Goal: Task Accomplishment & Management: Complete application form

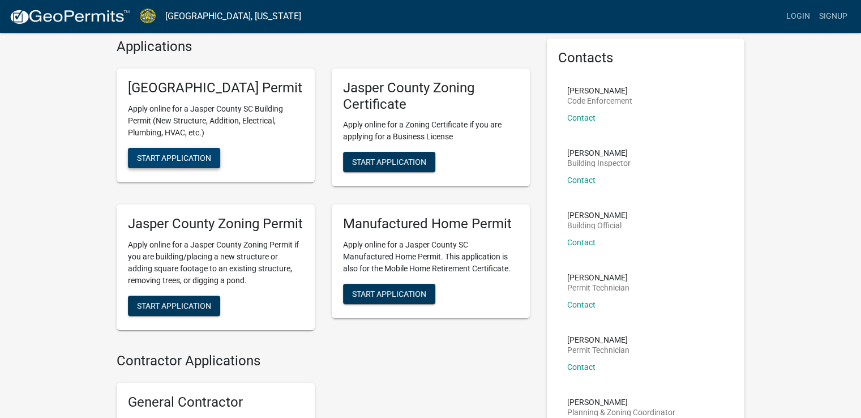
scroll to position [45, 0]
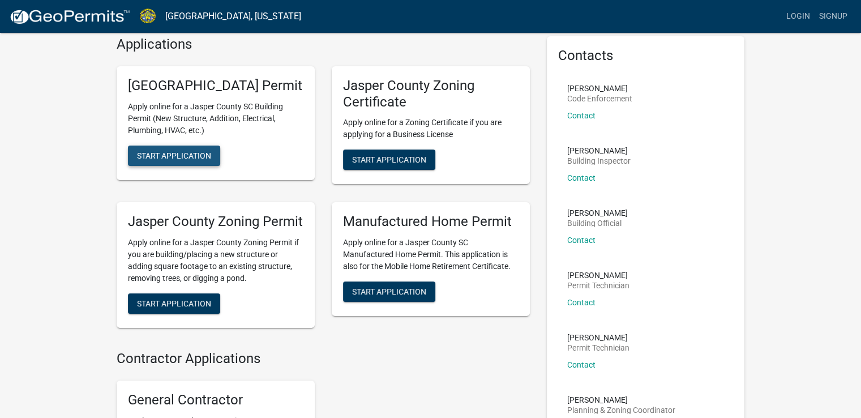
click at [180, 160] on span "Start Application" at bounding box center [174, 155] width 74 height 9
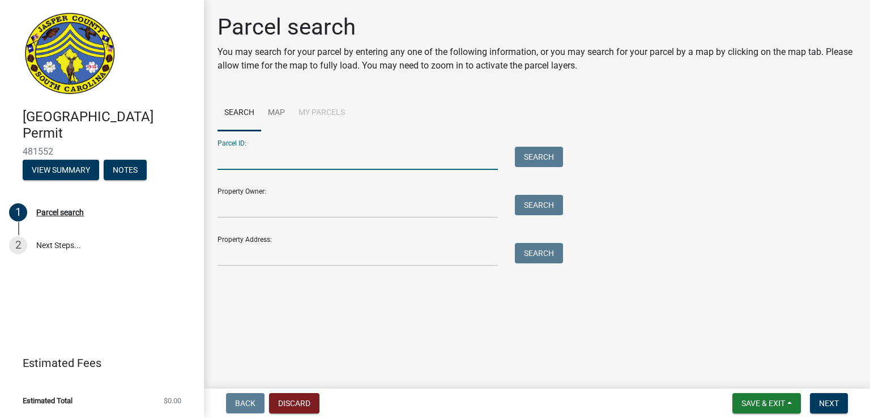
click at [242, 160] on input "Parcel ID:" at bounding box center [357, 158] width 280 height 23
type input "9"
type input "[PHONE_NUMBER]"
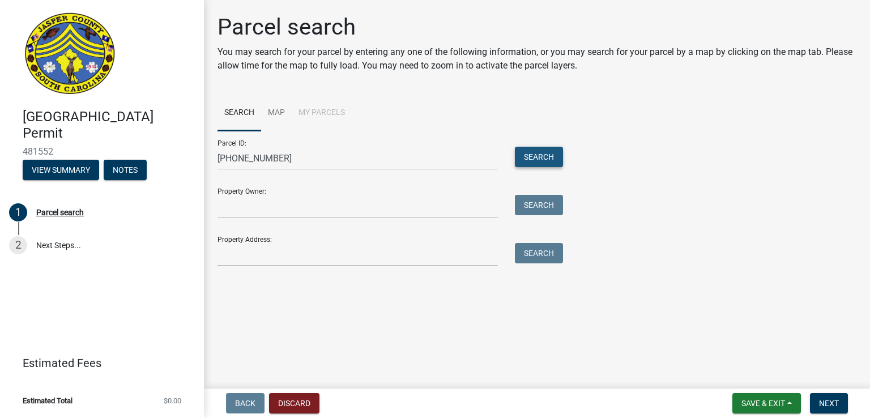
click at [542, 155] on button "Search" at bounding box center [539, 157] width 48 height 20
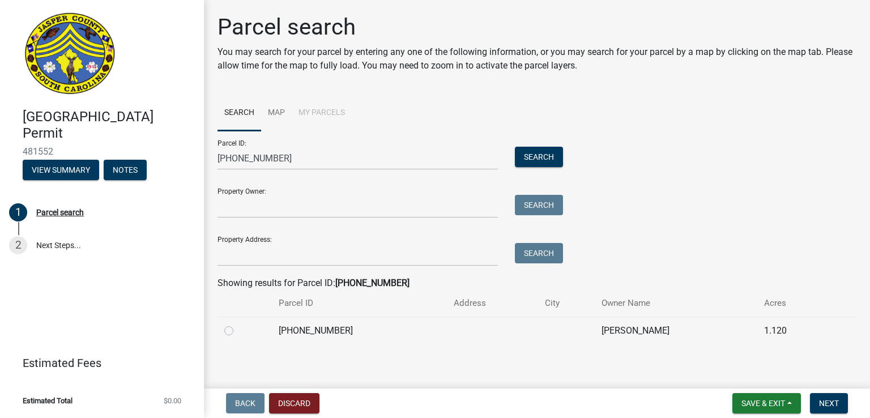
click at [238, 324] on label at bounding box center [238, 324] width 0 height 0
click at [238, 327] on input "radio" at bounding box center [241, 327] width 7 height 7
radio input "true"
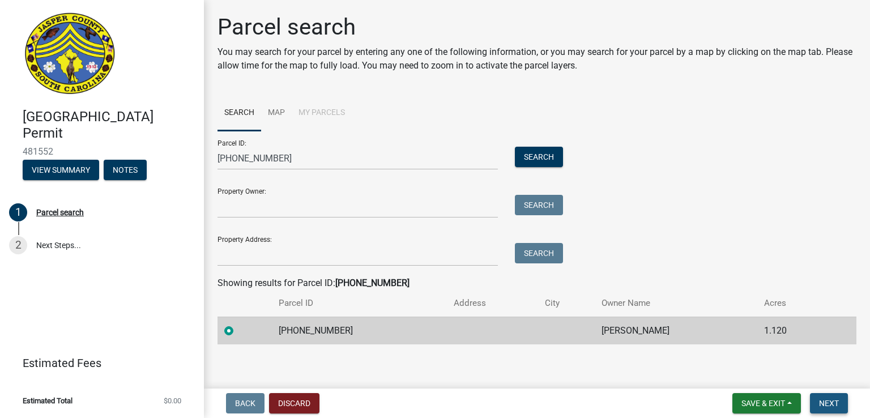
click at [825, 400] on span "Next" at bounding box center [829, 403] width 20 height 9
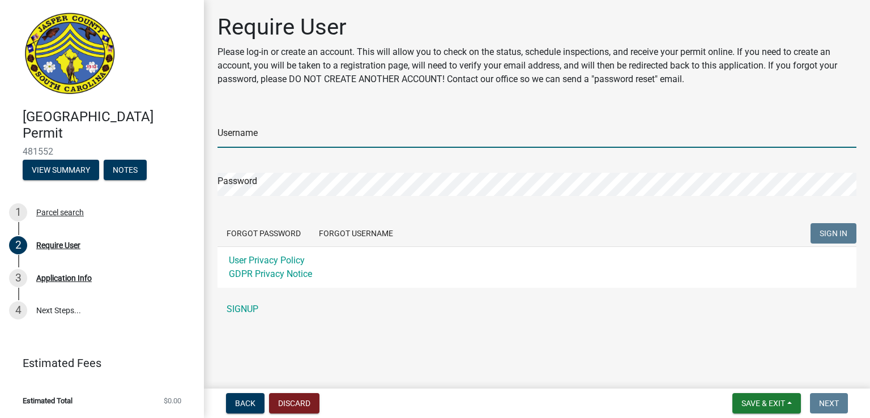
type input "Ginarossi"
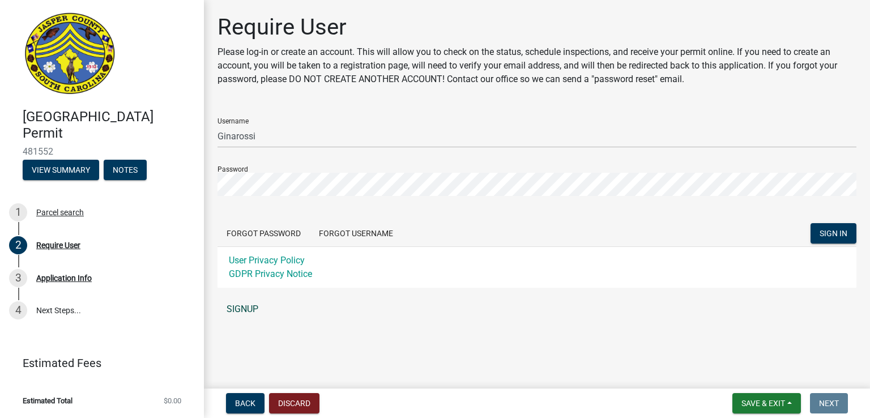
click at [246, 309] on link "SIGNUP" at bounding box center [536, 309] width 639 height 23
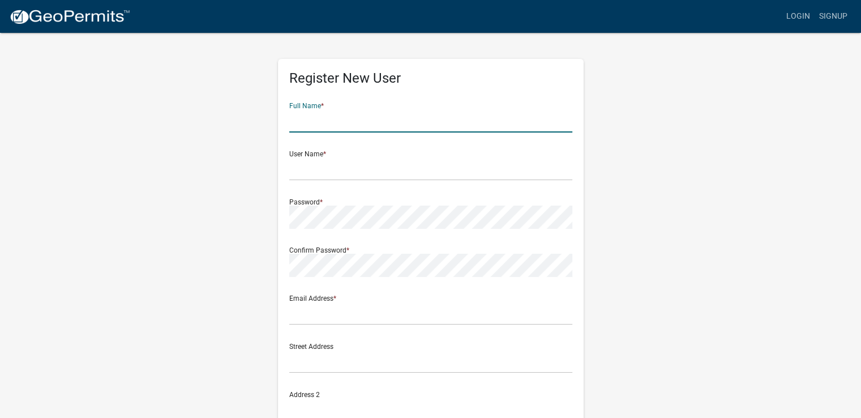
click at [312, 119] on input "text" at bounding box center [430, 120] width 283 height 23
type input "[PERSON_NAME]"
type input "[EMAIL_ADDRESS][DOMAIN_NAME]"
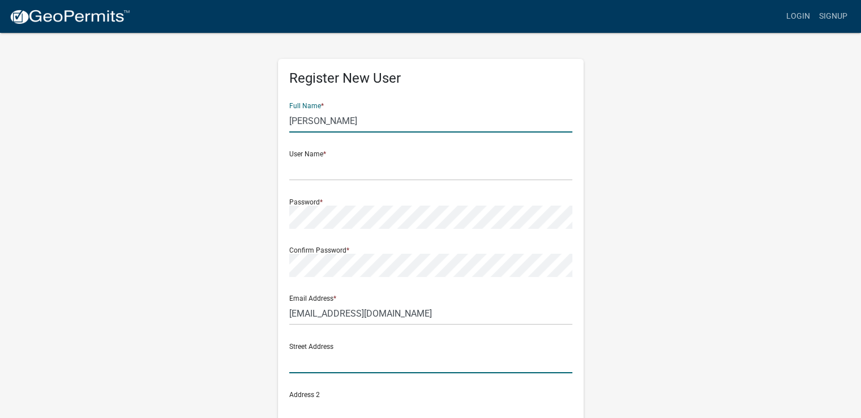
type input "76 Crystal Lake Drive"
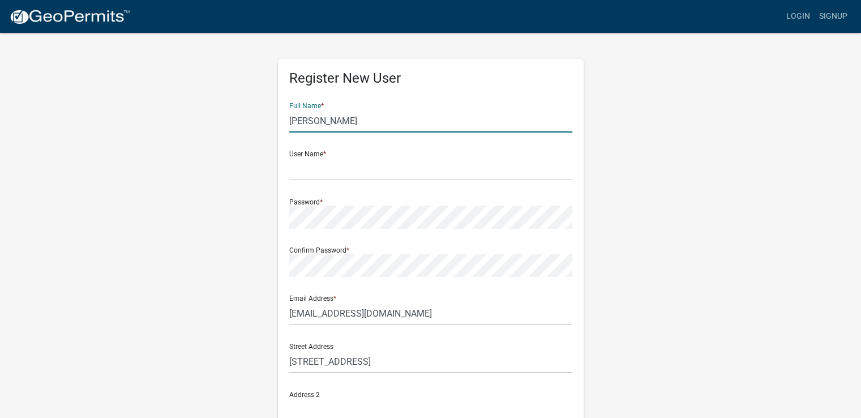
type input "Savannah"
type input "GA"
type input "31407"
type input "9126318811"
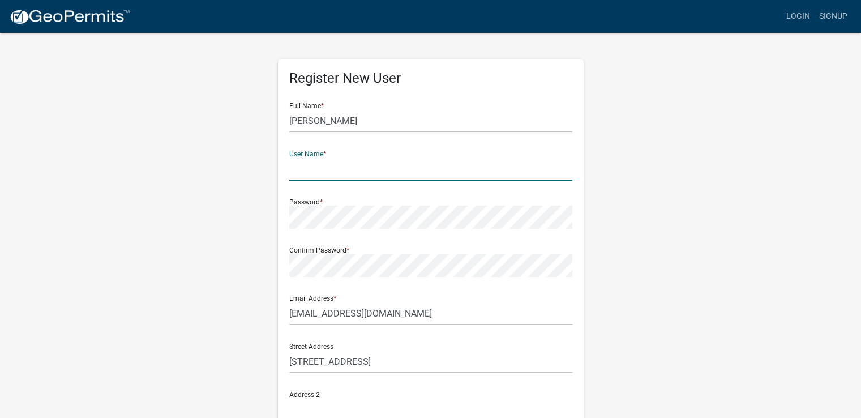
click at [347, 172] on input "text" at bounding box center [430, 168] width 283 height 23
click at [347, 172] on input "J" at bounding box center [430, 168] width 283 height 23
type input "JonPfohl1"
click at [305, 201] on div "Password *" at bounding box center [430, 209] width 283 height 39
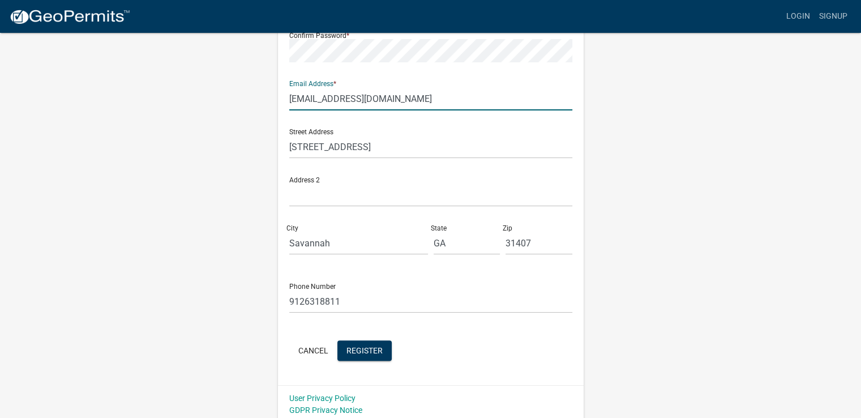
scroll to position [220, 0]
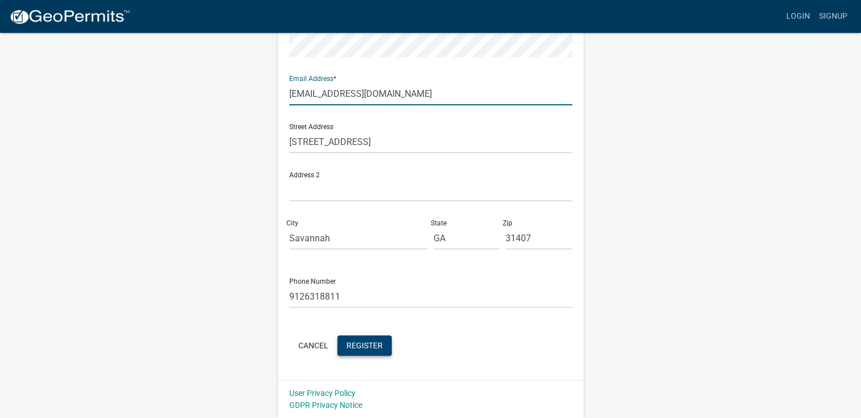
click at [357, 347] on span "Register" at bounding box center [365, 344] width 36 height 9
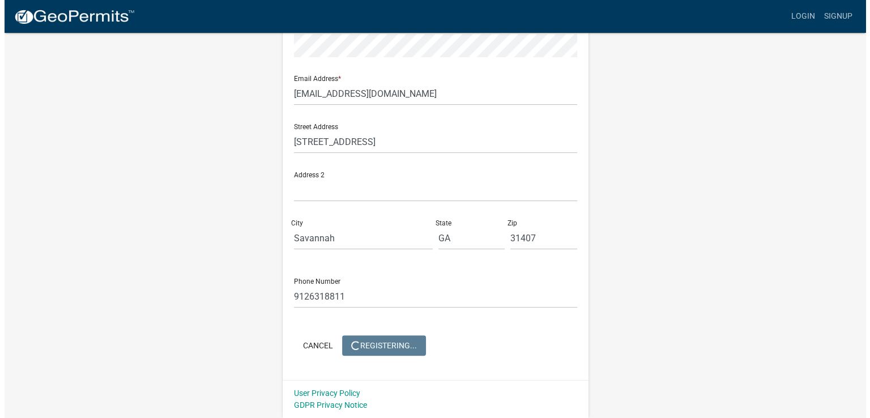
scroll to position [0, 0]
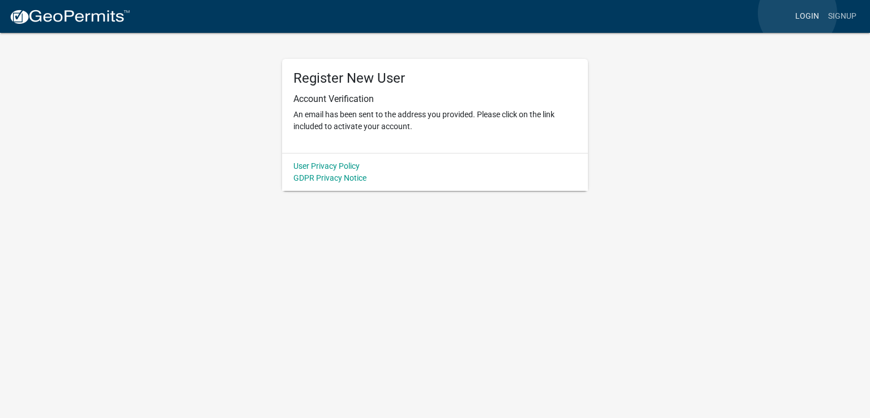
click at [797, 13] on link "Login" at bounding box center [807, 17] width 33 height 22
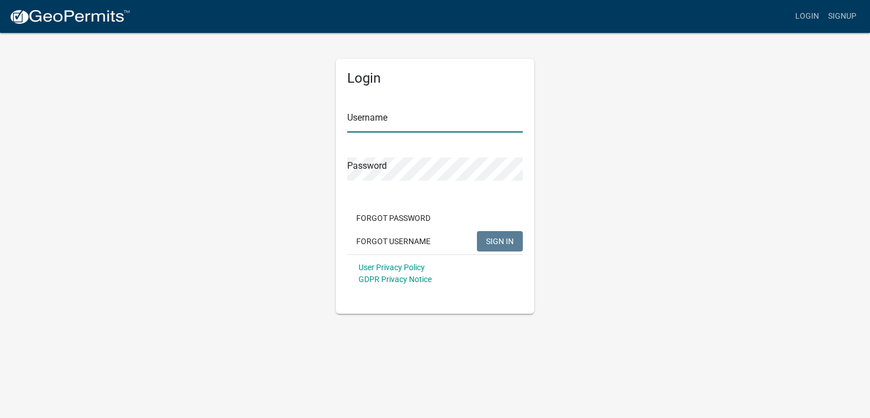
type input "JonPfohl1"
click at [494, 241] on span "SIGN IN" at bounding box center [500, 240] width 28 height 9
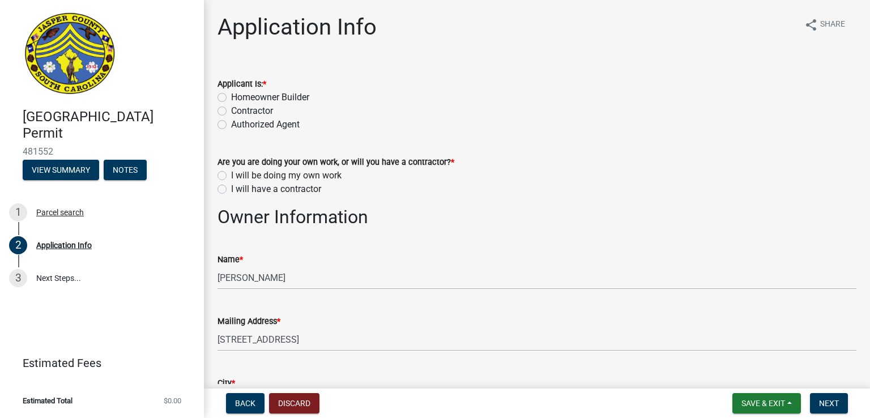
click at [231, 97] on label "Homeowner Builder" at bounding box center [270, 98] width 78 height 14
click at [231, 97] on input "Homeowner Builder" at bounding box center [234, 94] width 7 height 7
radio input "true"
click at [231, 176] on label "I will be doing my own work" at bounding box center [286, 176] width 110 height 14
click at [231, 176] on input "I will be doing my own work" at bounding box center [234, 172] width 7 height 7
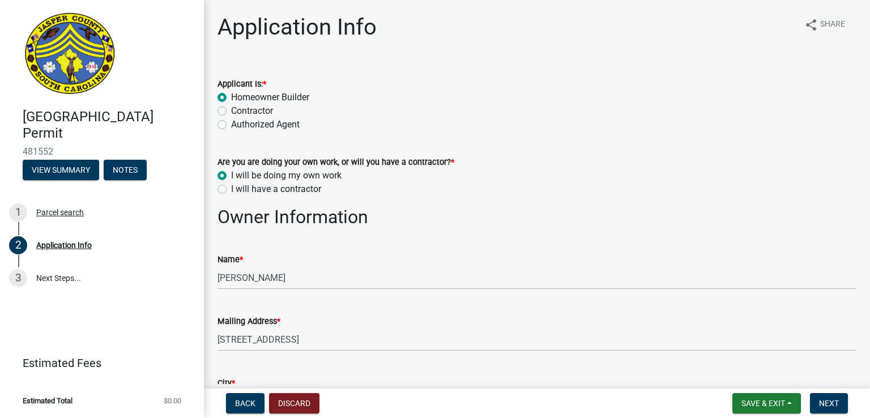
radio input "true"
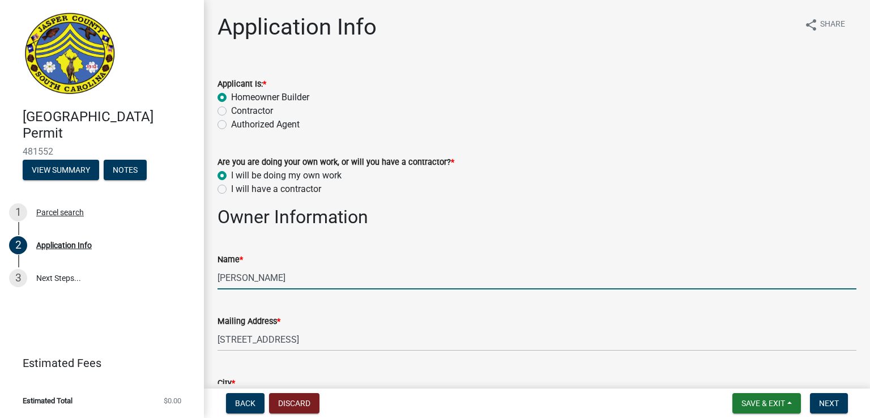
click at [334, 273] on input "[PERSON_NAME]" at bounding box center [536, 277] width 639 height 23
type input "J"
type input "[PERSON_NAME]"
type input "9126318811"
type input "[EMAIL_ADDRESS][DOMAIN_NAME]"
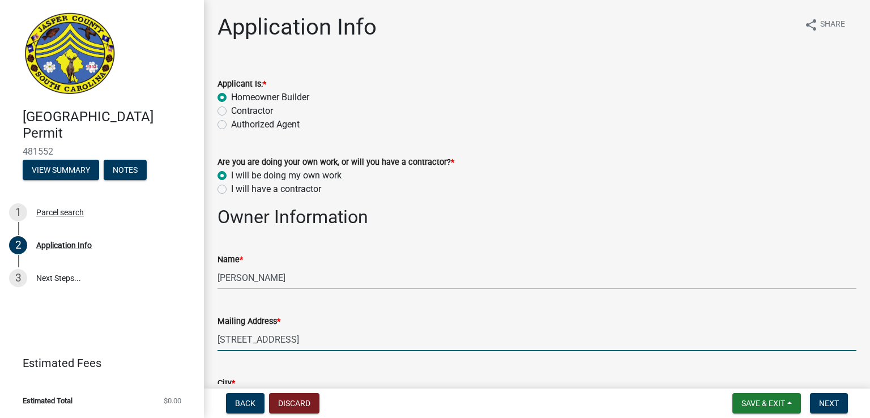
click at [228, 342] on input "[STREET_ADDRESS]" at bounding box center [536, 339] width 639 height 23
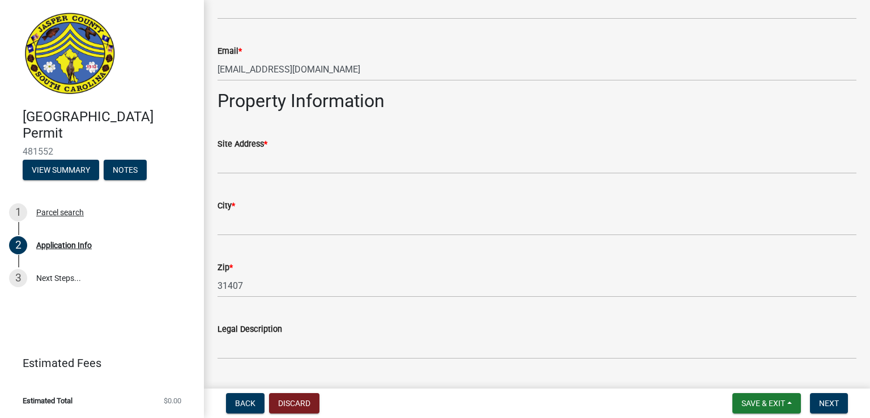
scroll to position [717, 0]
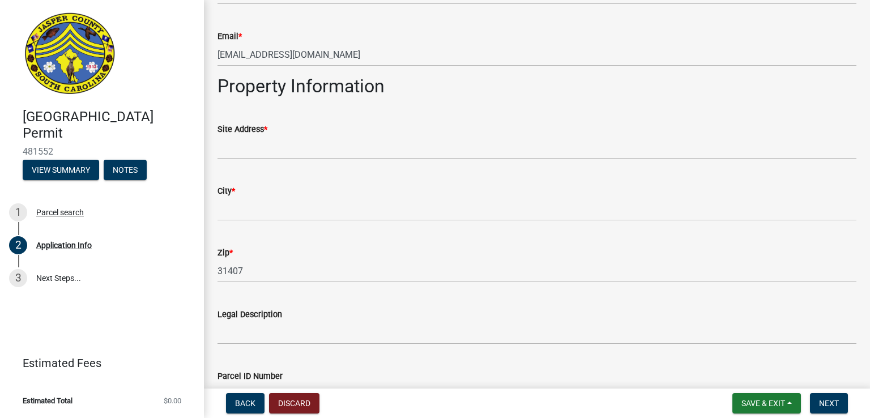
type input "[STREET_ADDRESS]"
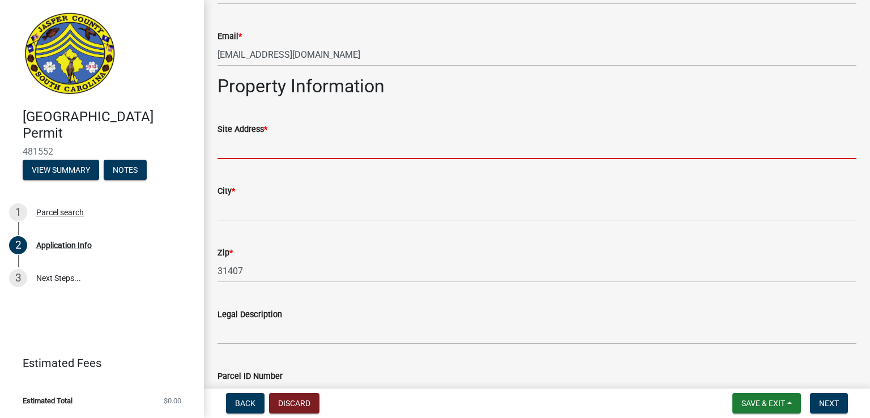
click at [237, 152] on input "Site Address *" at bounding box center [536, 147] width 639 height 23
type input "Cassique Creek Dr."
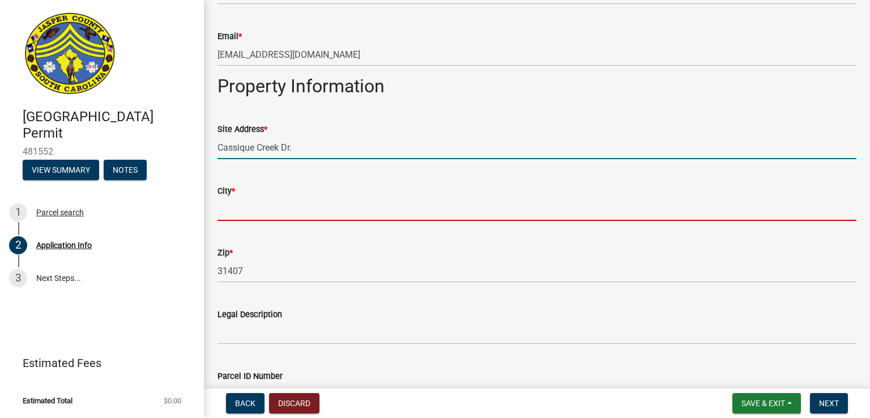
type input "Ridgeland"
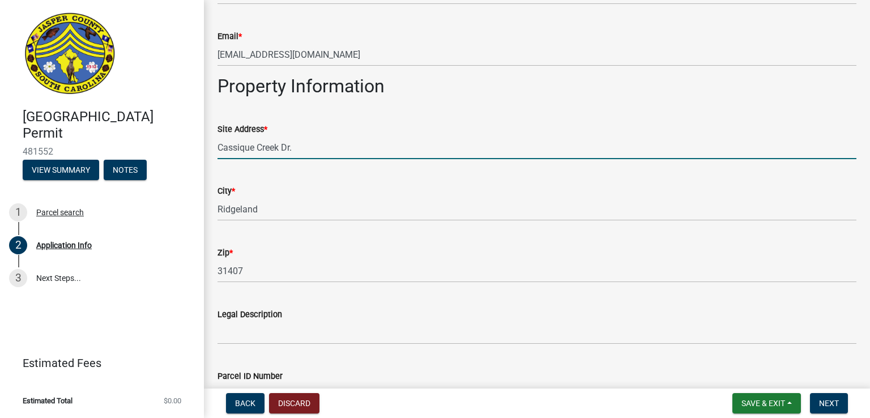
click at [220, 148] on input "Cassique Creek Dr." at bounding box center [536, 147] width 639 height 23
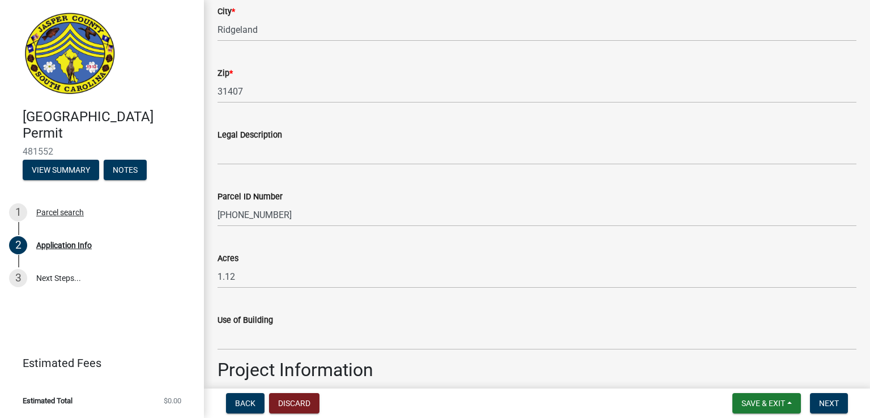
scroll to position [921, 0]
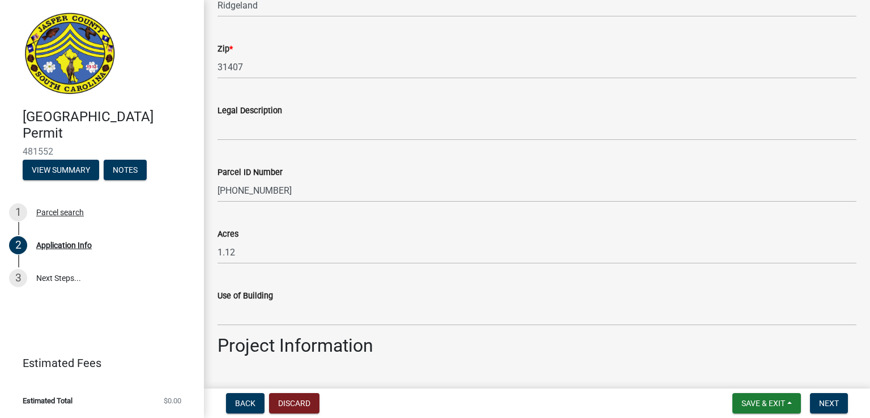
type input "[STREET_ADDRESS]"
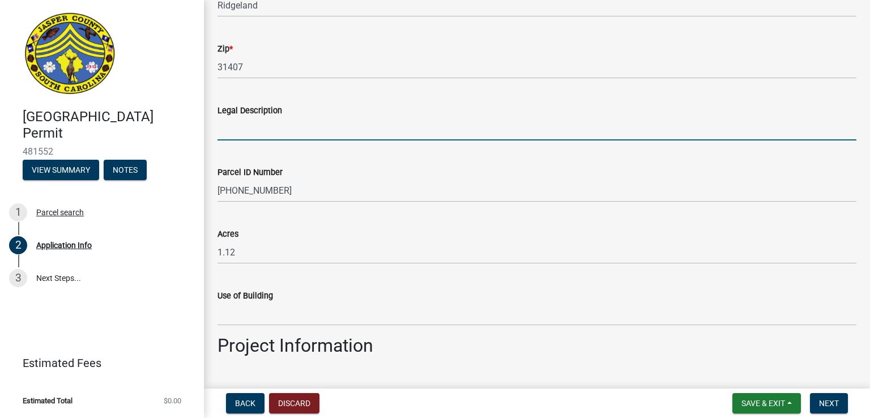
click at [231, 133] on input "Legal Description" at bounding box center [536, 128] width 639 height 23
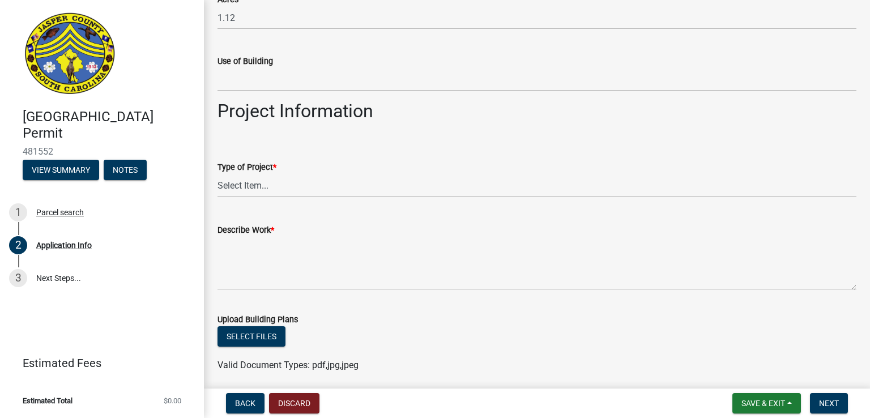
scroll to position [1158, 0]
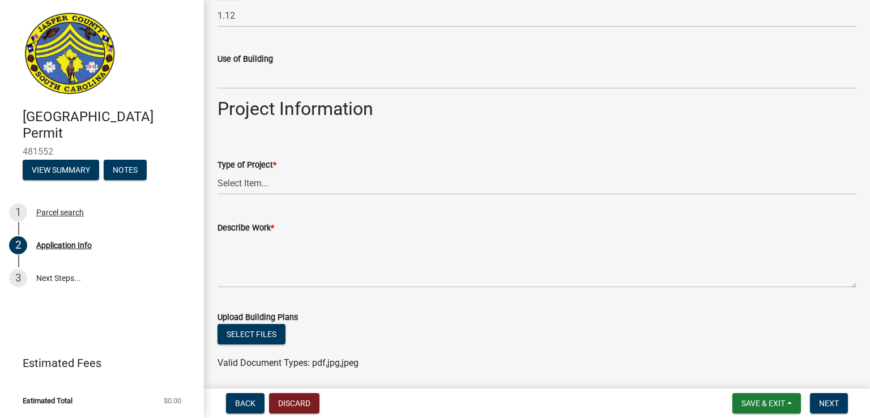
type input "Lot P"
click at [236, 182] on select "Select Item... Construction Trailer/Shipping Container Residential Demolition C…" at bounding box center [536, 183] width 639 height 23
click at [217, 172] on select "Select Item... Construction Trailer/Shipping Container Residential Demolition C…" at bounding box center [536, 183] width 639 height 23
select select "42590599-3c97-479d-b3e9-fbeca9af4fb5"
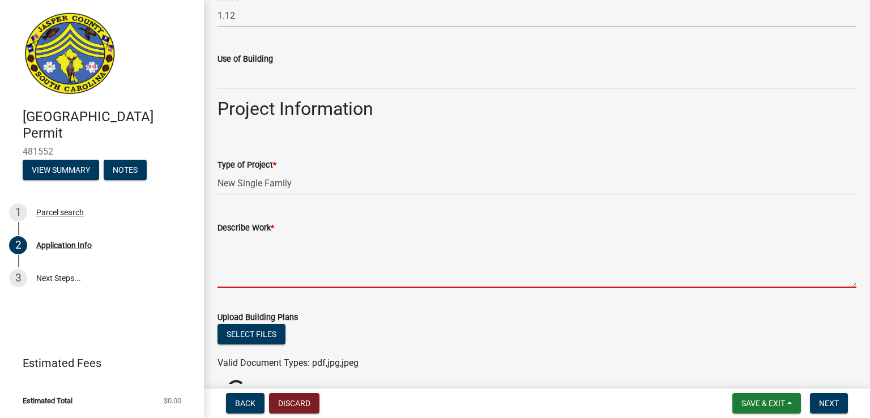
click at [238, 275] on textarea "Describe Work *" at bounding box center [536, 260] width 639 height 53
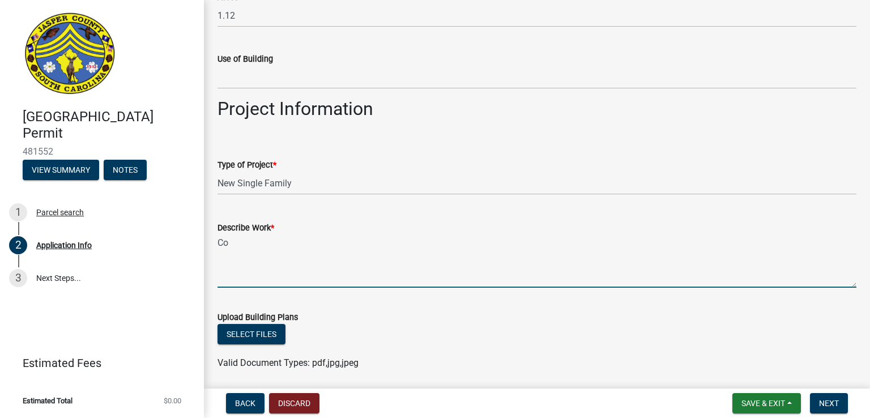
type textarea "C"
type textarea "New Residential Home"
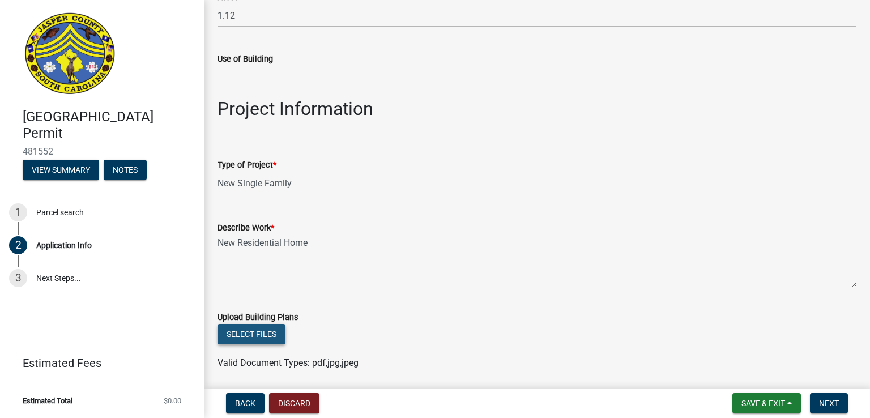
click at [272, 332] on button "Select files" at bounding box center [251, 334] width 68 height 20
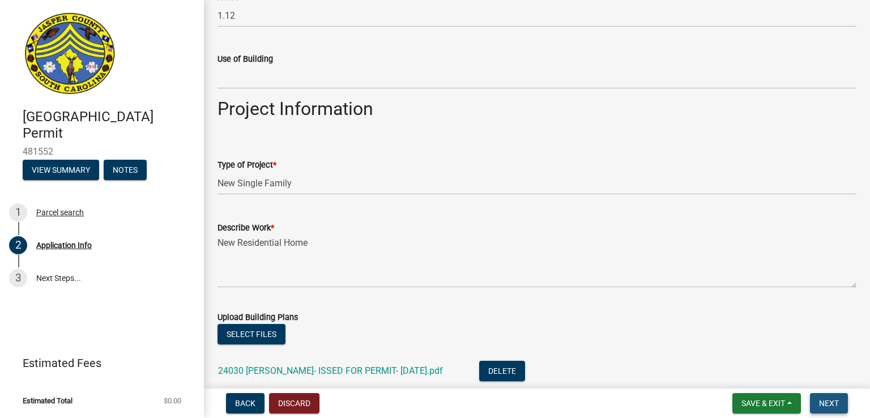
click at [818, 399] on button "Next" at bounding box center [829, 403] width 38 height 20
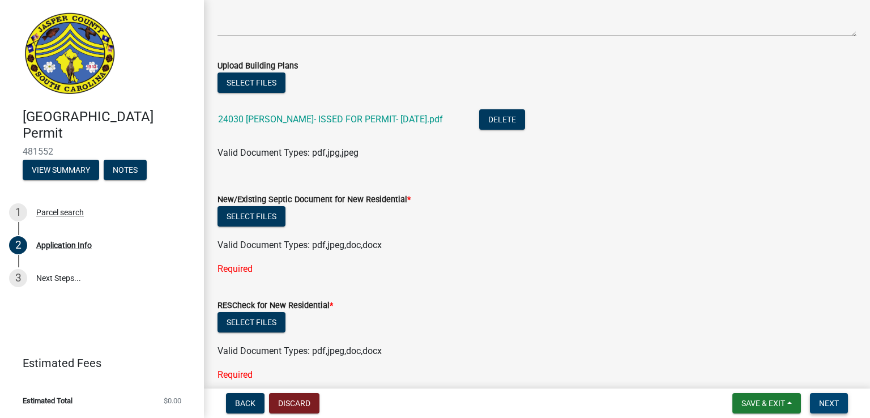
scroll to position [1423, 0]
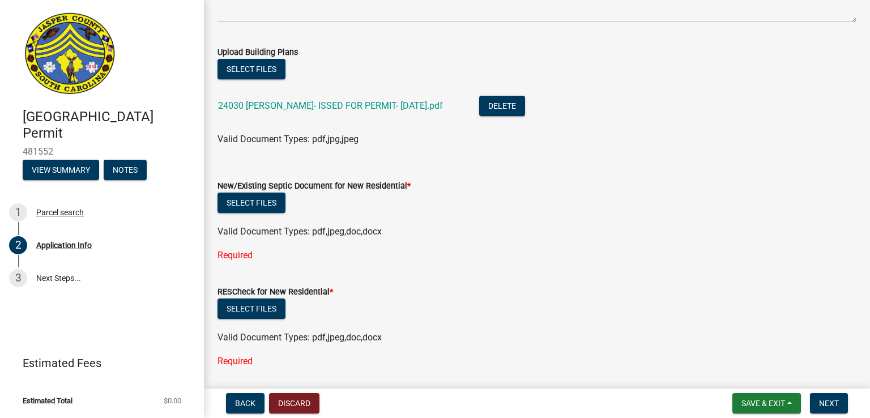
click at [271, 233] on span "Valid Document Types: pdf,jpeg,doc,docx" at bounding box center [299, 231] width 164 height 11
click at [245, 200] on button "Select files" at bounding box center [251, 203] width 68 height 20
click at [417, 187] on div "New/Existing Septic Document for New Residential *" at bounding box center [536, 186] width 639 height 14
click at [380, 186] on label "New/Existing Septic Document for New Residential *" at bounding box center [313, 186] width 193 height 8
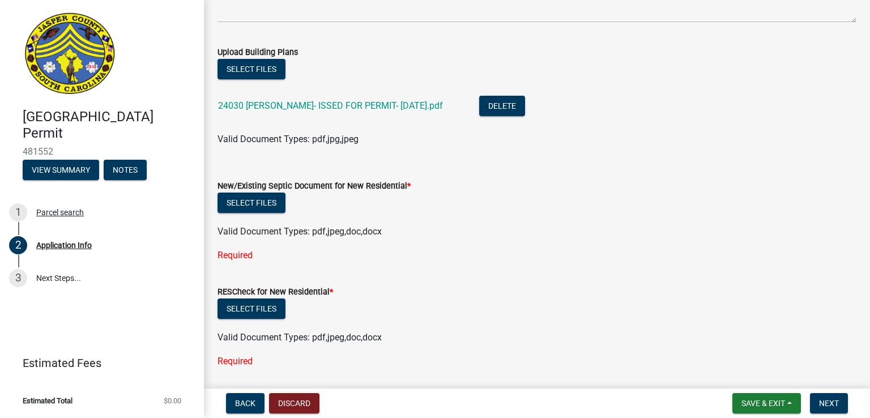
click at [236, 258] on div "Required" at bounding box center [536, 256] width 639 height 14
click at [234, 199] on button "Select files" at bounding box center [251, 203] width 68 height 20
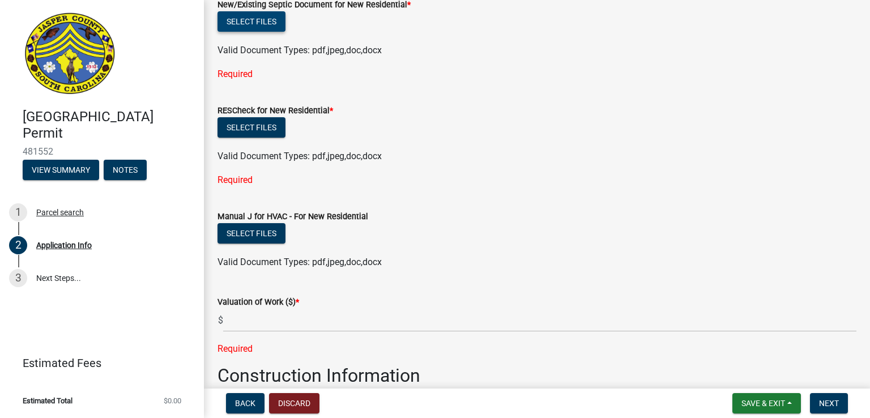
scroll to position [1627, 0]
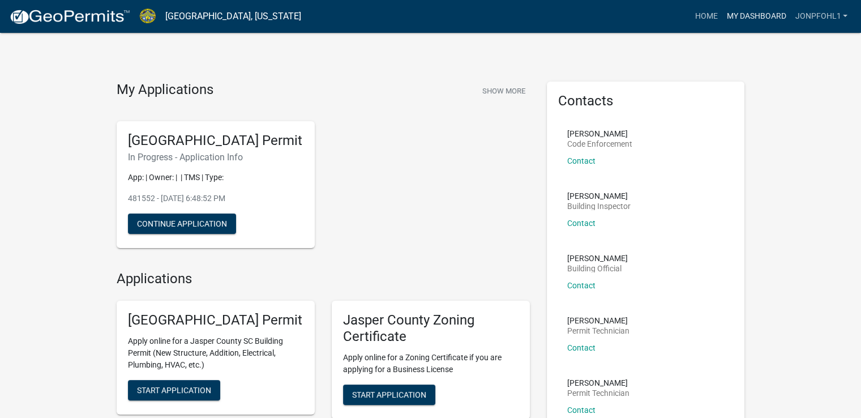
click at [757, 15] on link "My Dashboard" at bounding box center [756, 17] width 69 height 22
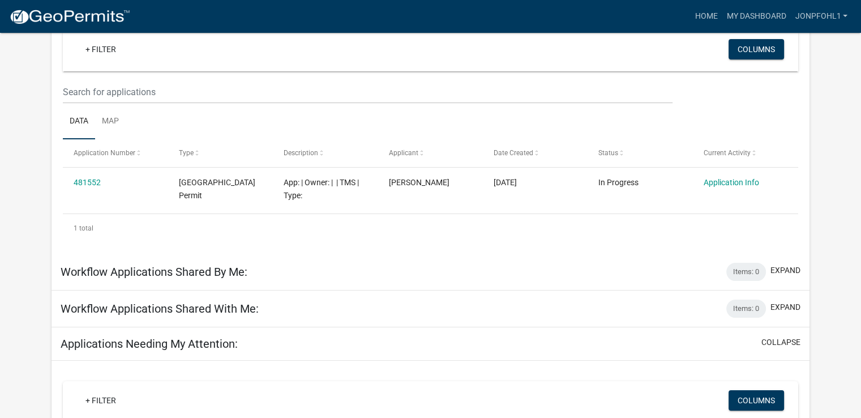
scroll to position [136, 0]
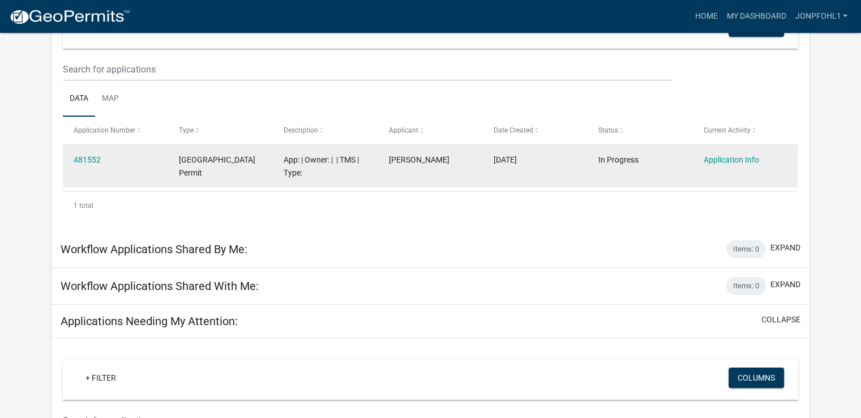
click at [72, 165] on datatable-body-cell "481552" at bounding box center [115, 166] width 105 height 42
click at [81, 160] on link "481552" at bounding box center [87, 159] width 27 height 9
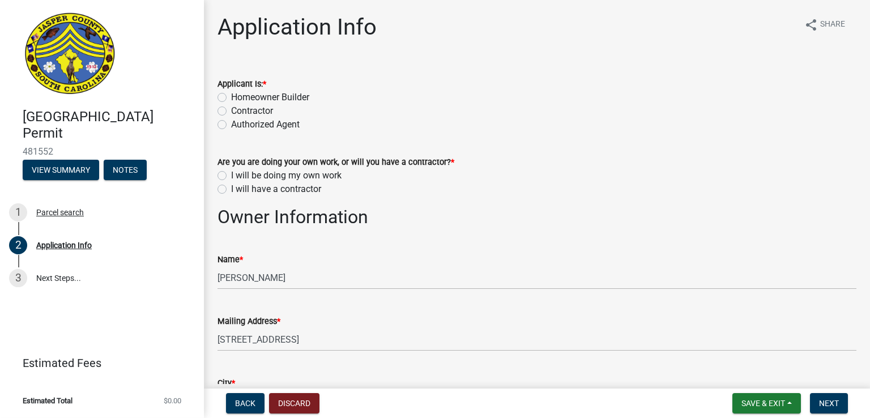
click at [231, 98] on label "Homeowner Builder" at bounding box center [270, 98] width 78 height 14
click at [231, 98] on input "Homeowner Builder" at bounding box center [234, 94] width 7 height 7
radio input "true"
click at [231, 174] on label "I will be doing my own work" at bounding box center [286, 176] width 110 height 14
click at [231, 174] on input "I will be doing my own work" at bounding box center [234, 172] width 7 height 7
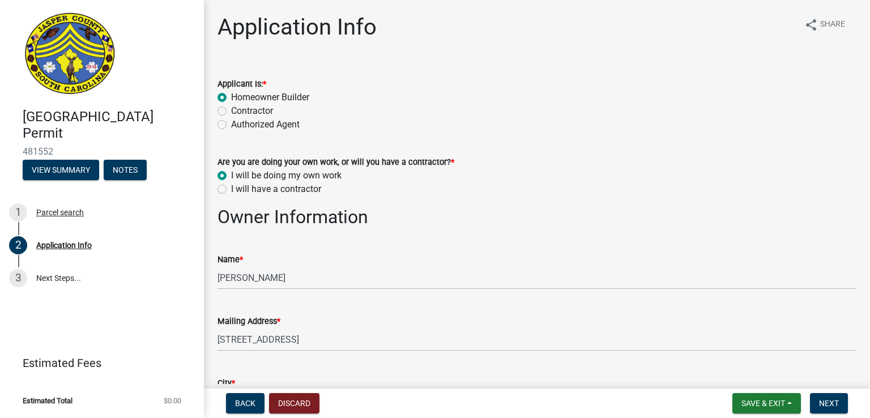
radio input "true"
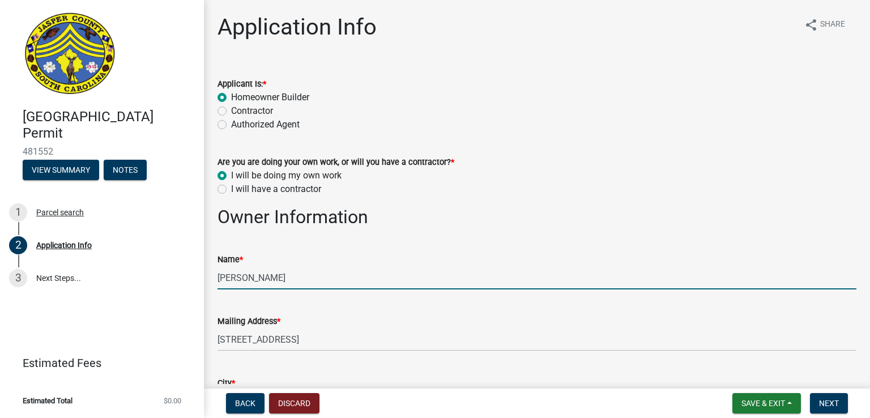
click at [335, 276] on input "[PERSON_NAME]" at bounding box center [536, 277] width 639 height 23
type input "J"
type input "[PERSON_NAME]"
type input "9126318811"
type input "[EMAIL_ADDRESS][DOMAIN_NAME]"
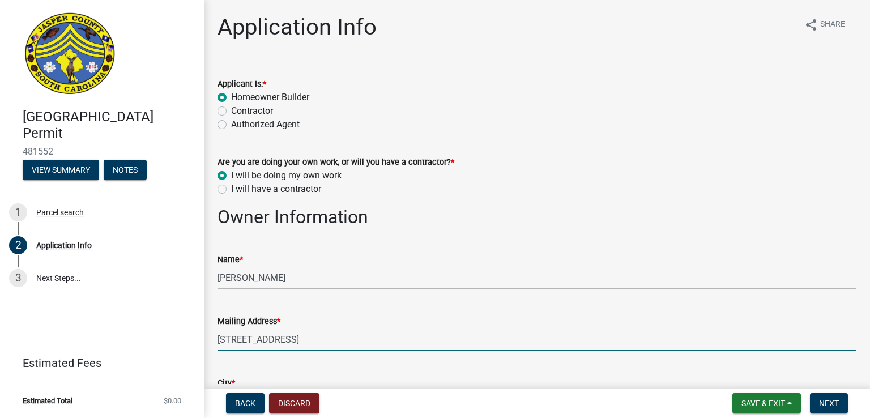
click at [228, 338] on input "[STREET_ADDRESS]" at bounding box center [536, 339] width 639 height 23
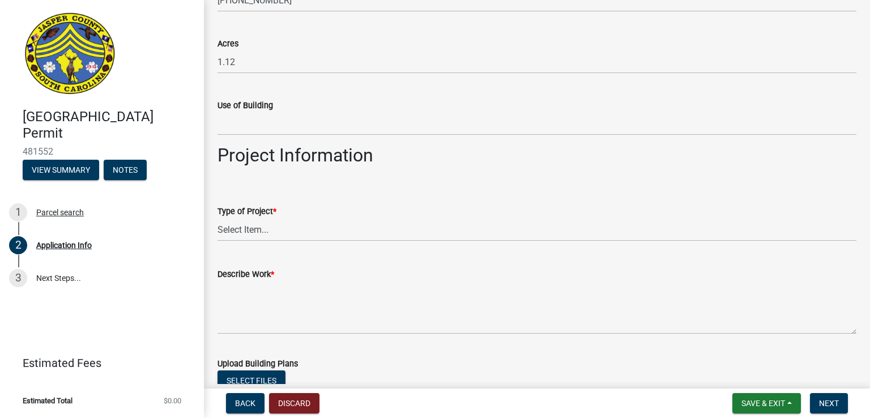
scroll to position [1116, 0]
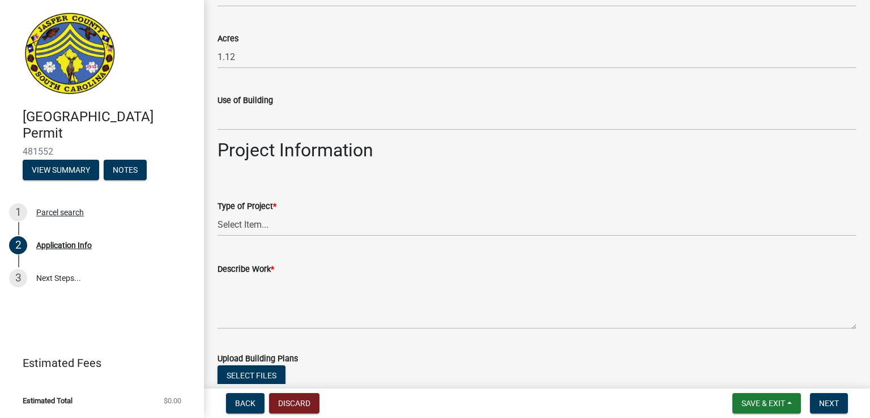
type input "[STREET_ADDRESS]"
click at [233, 222] on select "Select Item... Construction Trailer/Shipping Container Residential Demolition C…" at bounding box center [536, 224] width 639 height 23
click at [217, 213] on select "Select Item... Construction Trailer/Shipping Container Residential Demolition C…" at bounding box center [536, 224] width 639 height 23
select select "42590599-3c97-479d-b3e9-fbeca9af4fb5"
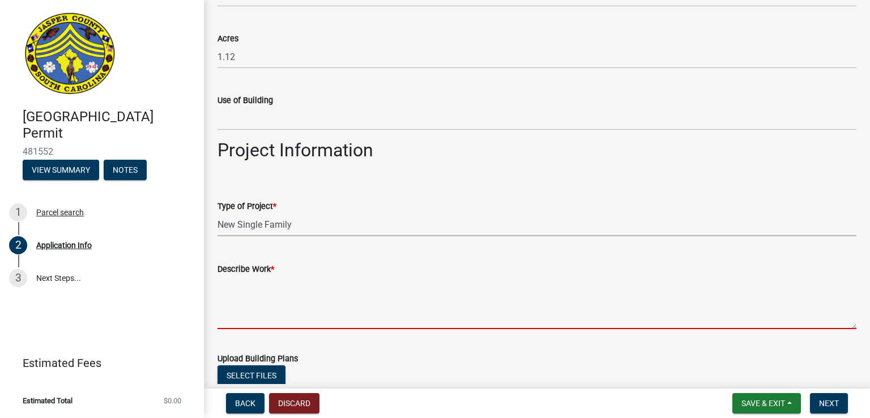
click at [268, 304] on textarea "Describe Work *" at bounding box center [536, 302] width 639 height 53
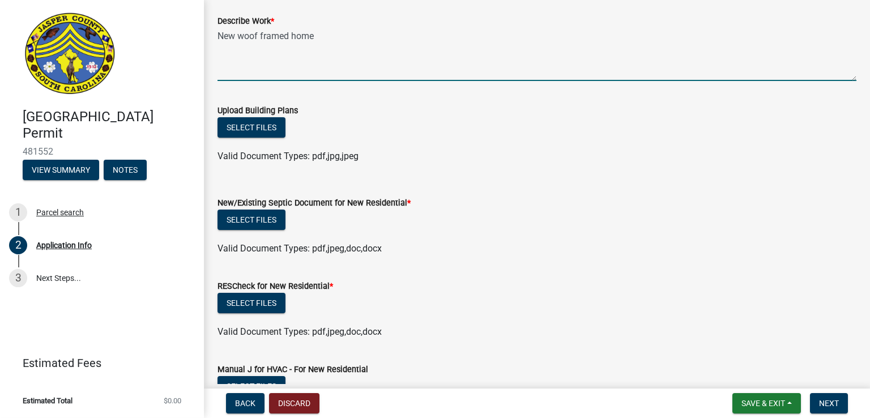
scroll to position [1366, 0]
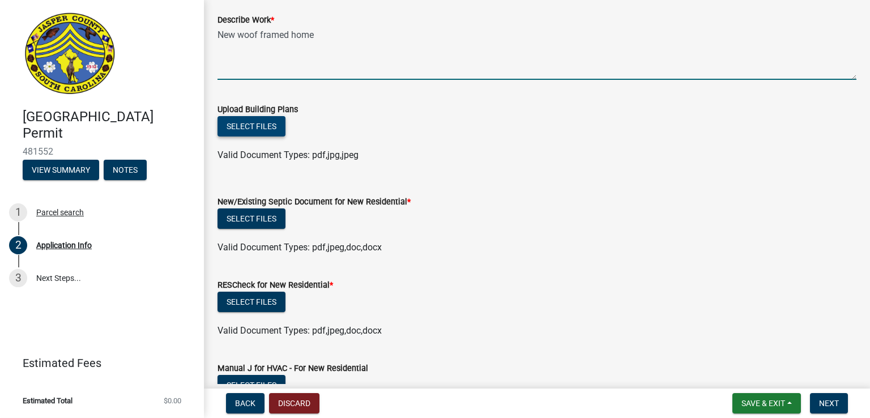
type textarea "New woof framed home"
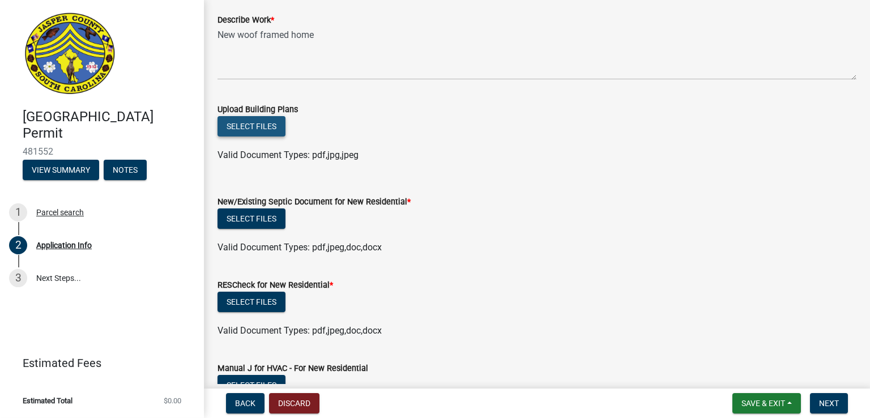
click at [260, 130] on button "Select files" at bounding box center [251, 126] width 68 height 20
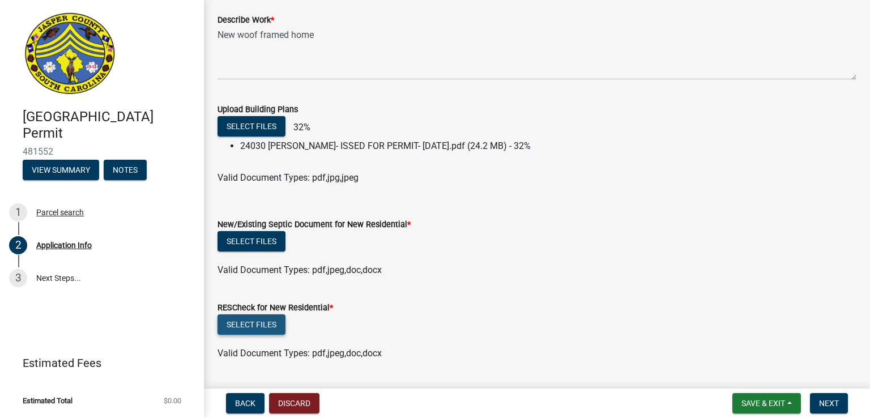
click at [259, 330] on button "Select files" at bounding box center [251, 324] width 68 height 20
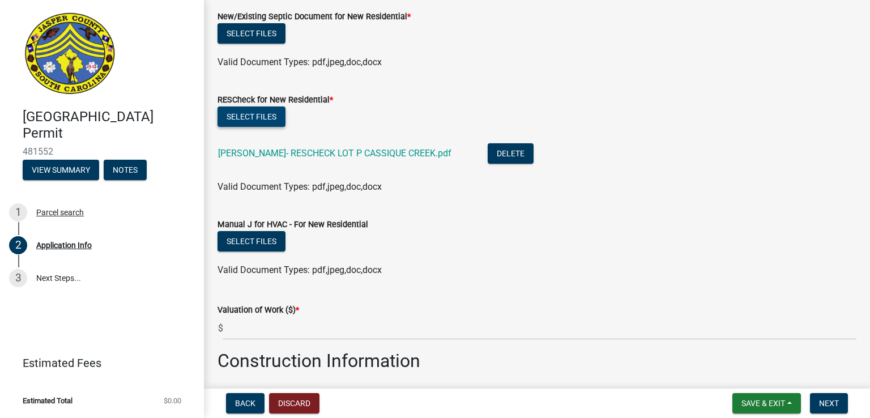
scroll to position [1615, 0]
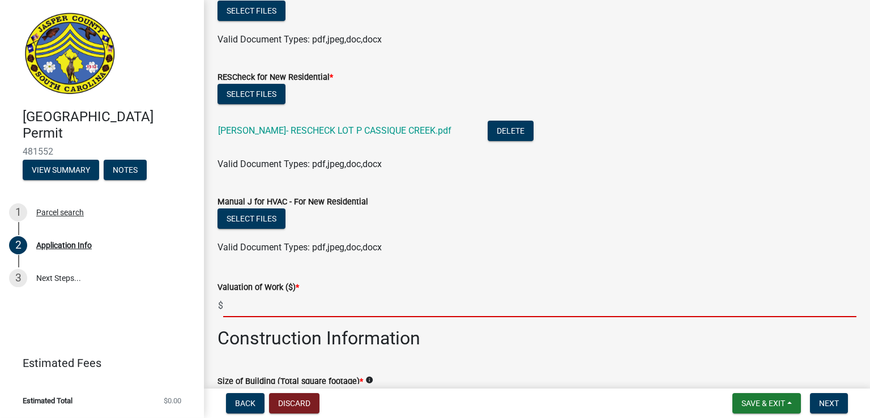
click at [238, 311] on input "text" at bounding box center [539, 305] width 633 height 23
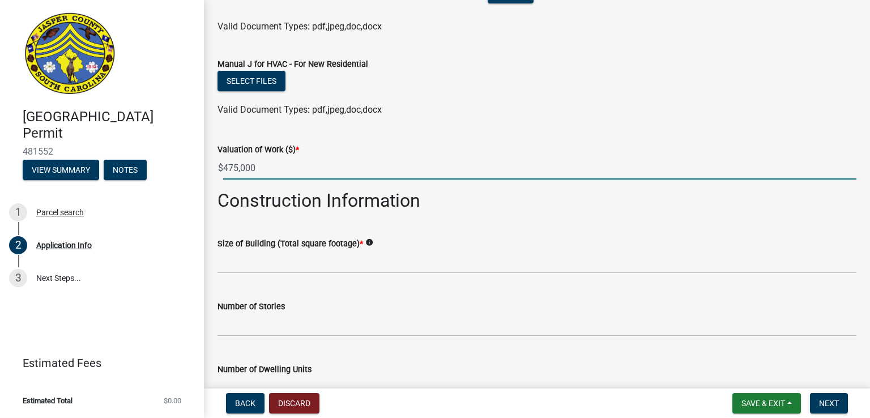
scroll to position [1757, 0]
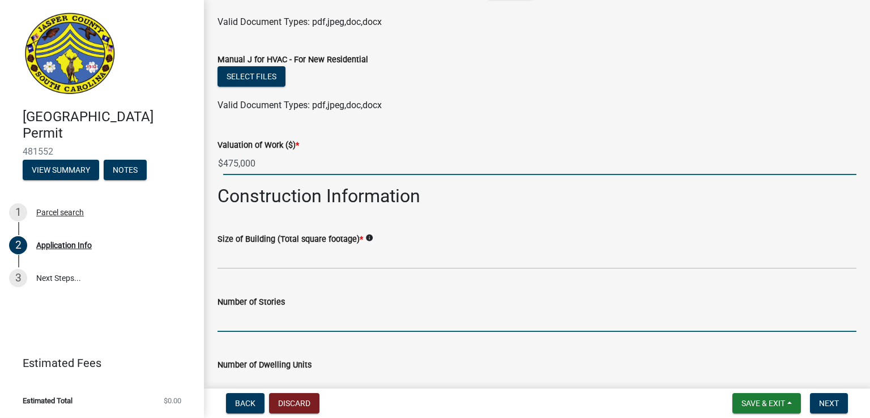
type input "475000"
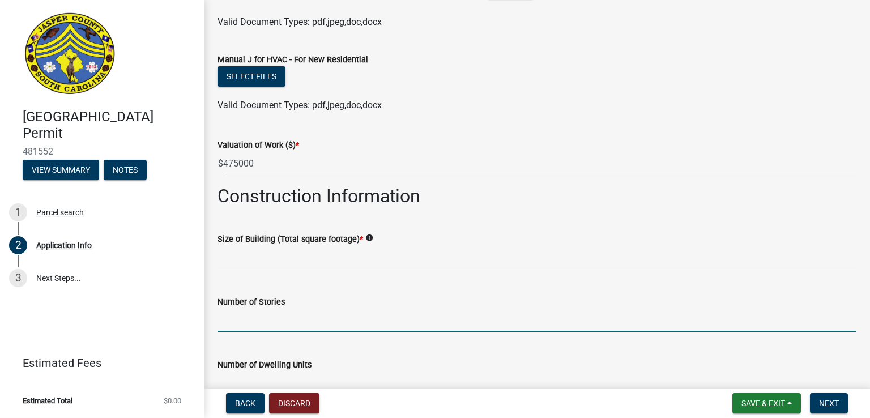
click at [233, 325] on input "text" at bounding box center [536, 320] width 639 height 23
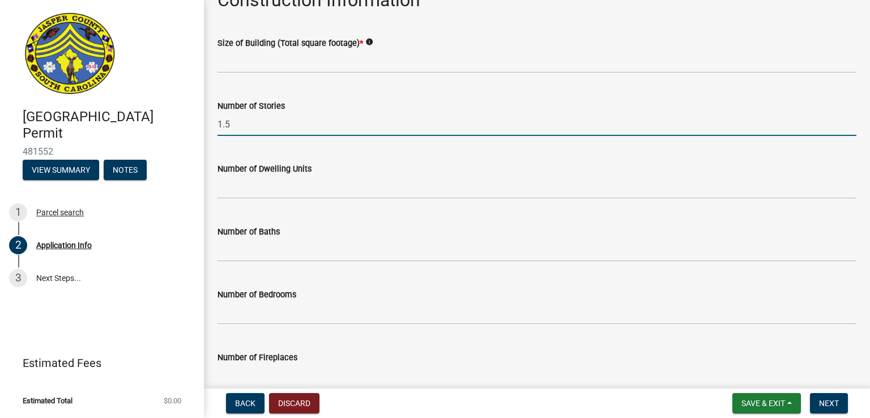
scroll to position [1961, 0]
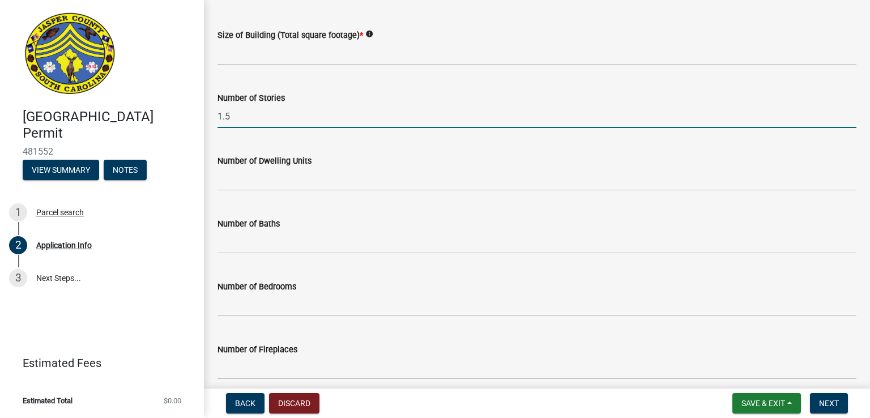
type input "1.5"
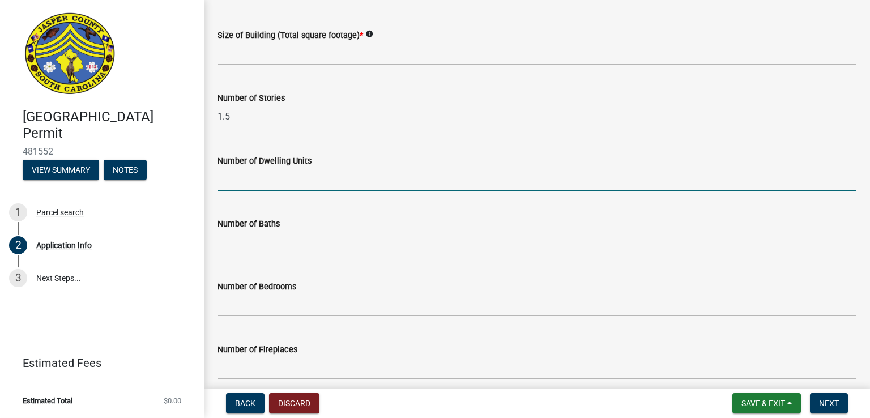
click at [232, 182] on input "text" at bounding box center [536, 179] width 639 height 23
type input "1"
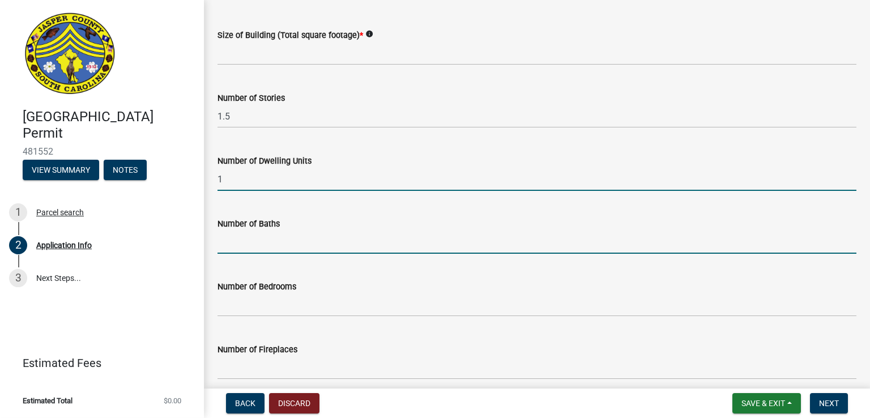
click at [256, 246] on input "text" at bounding box center [536, 242] width 639 height 23
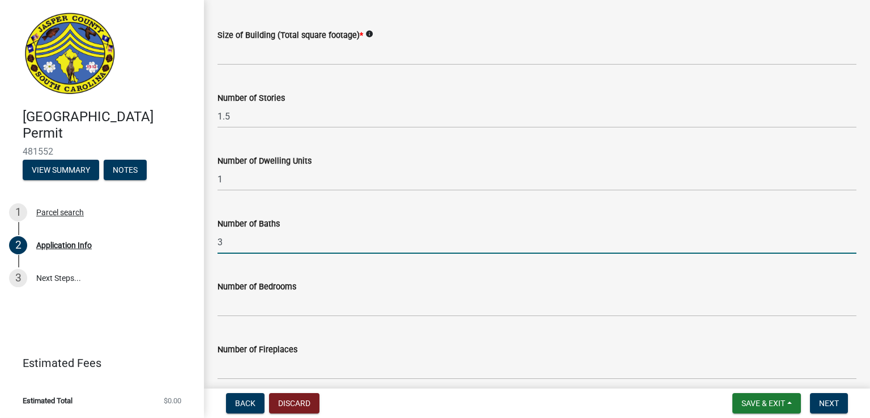
type input "3"
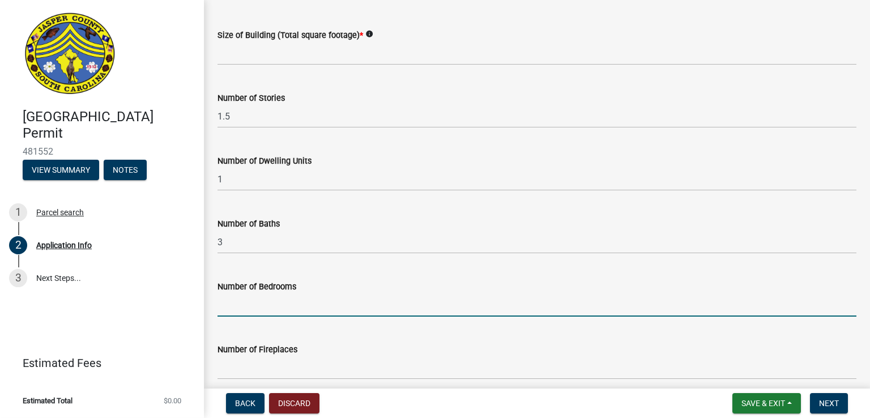
click at [229, 305] on input "text" at bounding box center [536, 304] width 639 height 23
type input "3"
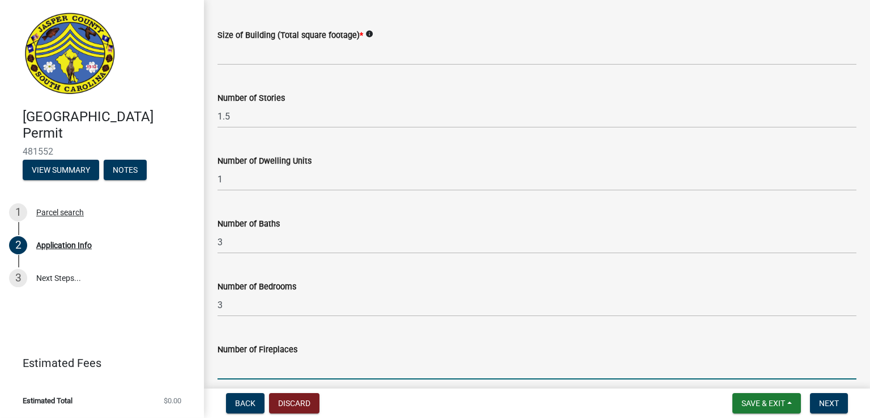
click at [236, 374] on input "text" at bounding box center [536, 367] width 639 height 23
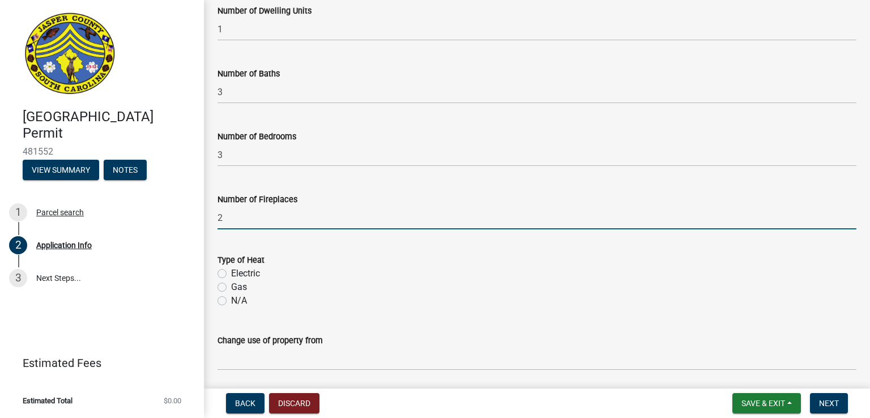
scroll to position [2112, 0]
type input "2"
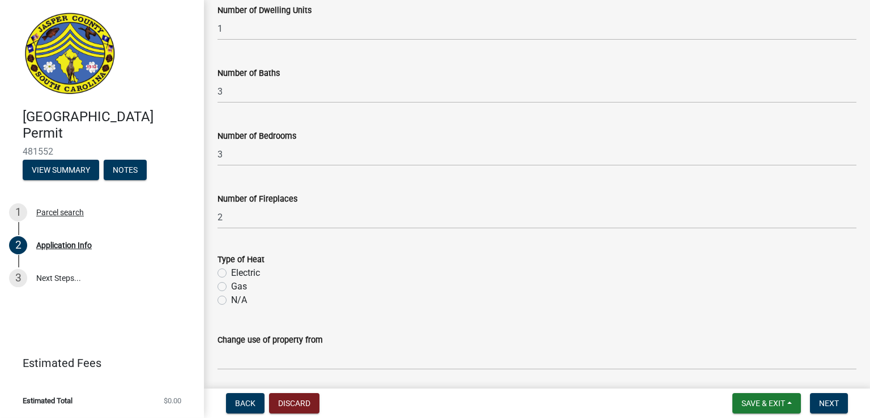
click at [231, 272] on label "Electric" at bounding box center [245, 273] width 29 height 14
click at [231, 272] on input "Electric" at bounding box center [234, 269] width 7 height 7
radio input "true"
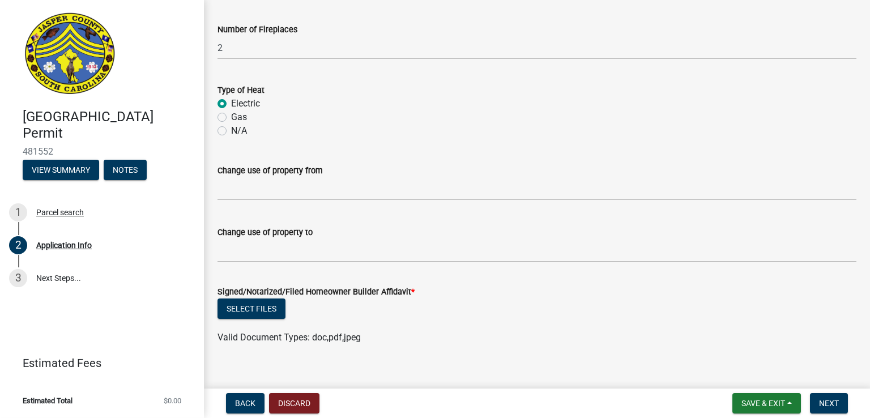
scroll to position [2295, 0]
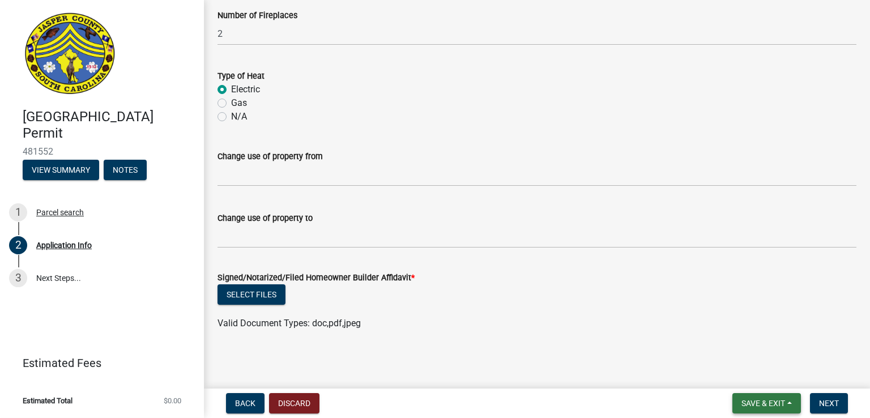
click at [756, 399] on span "Save & Exit" at bounding box center [763, 403] width 44 height 9
click at [727, 348] on button "Save" at bounding box center [755, 346] width 91 height 27
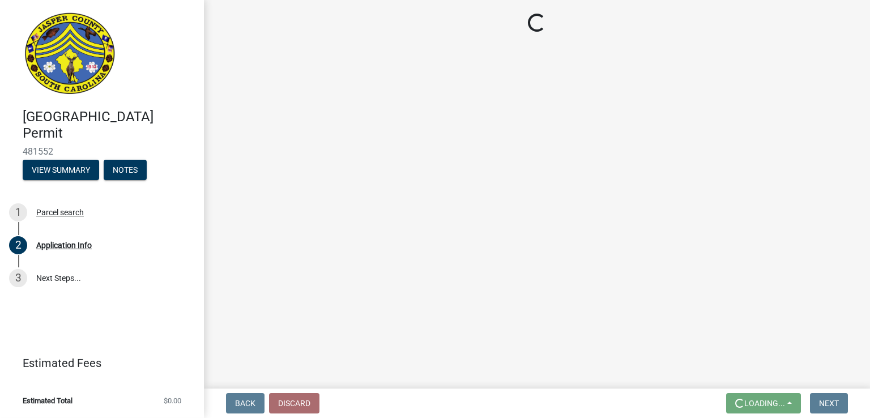
scroll to position [0, 0]
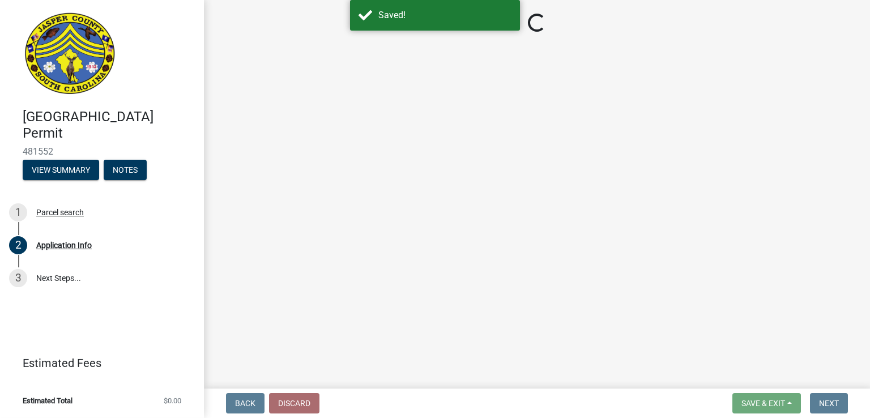
select select "42590599-3c97-479d-b3e9-fbeca9af4fb5"
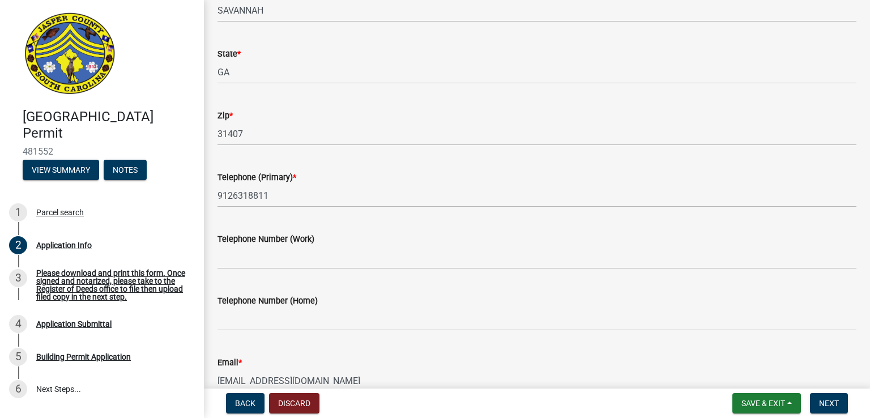
scroll to position [393, 0]
click at [16, 277] on div "3" at bounding box center [18, 278] width 18 height 18
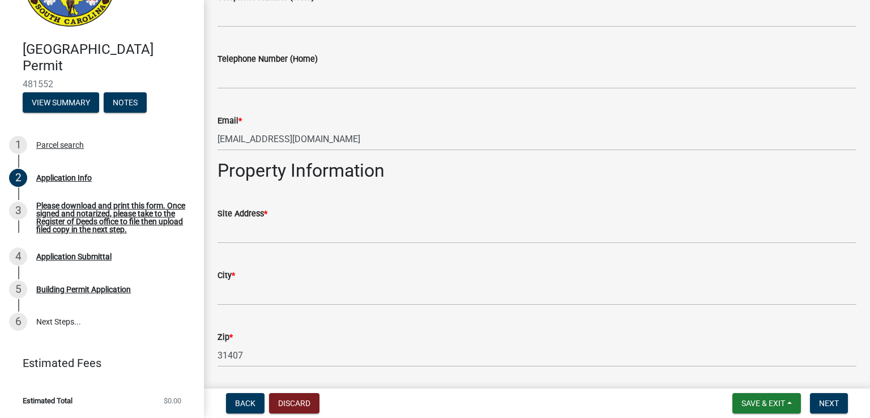
scroll to position [642, 0]
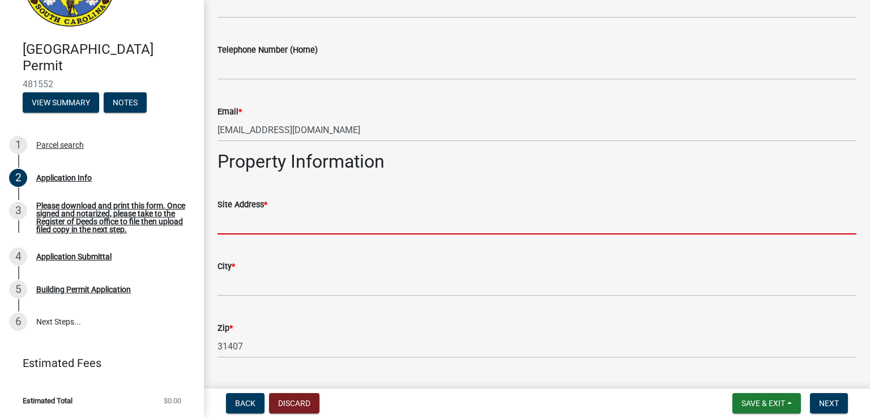
click at [224, 221] on input "Site Address *" at bounding box center [536, 222] width 639 height 23
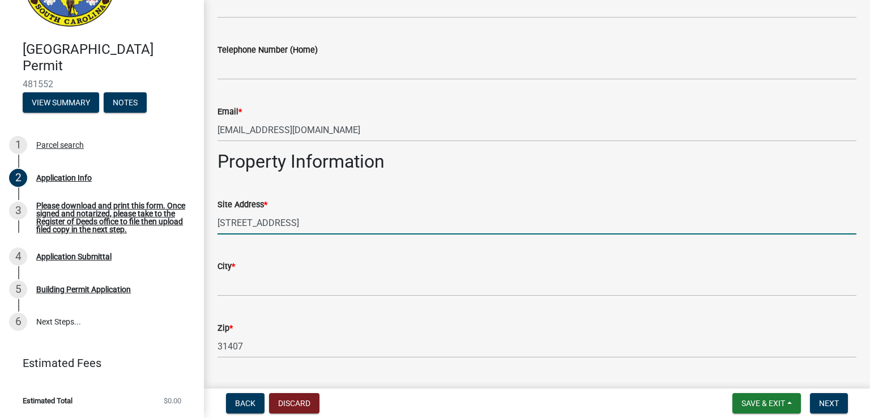
type input "[STREET_ADDRESS]"
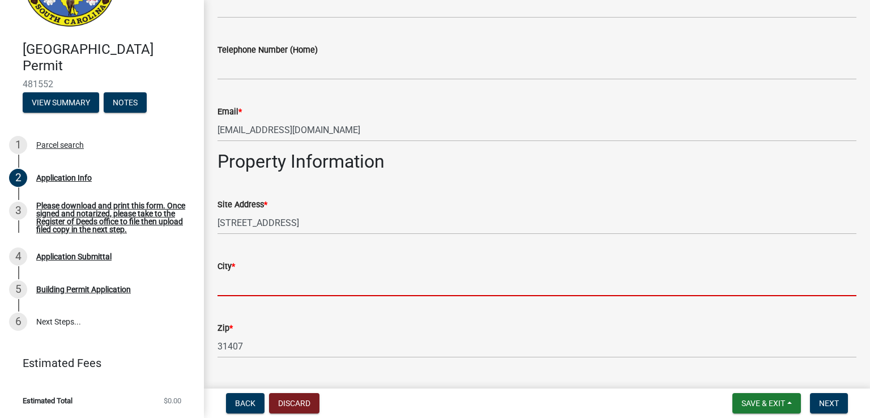
click at [223, 287] on input "City *" at bounding box center [536, 284] width 639 height 23
type input "Ridgeland"
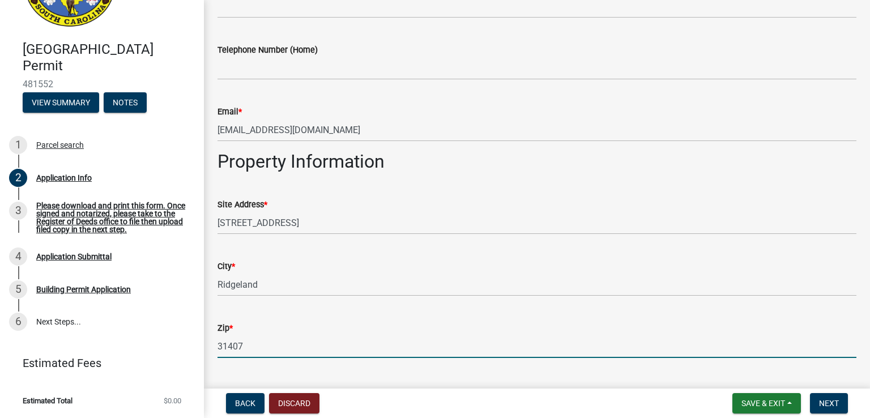
click at [255, 341] on input "31407" at bounding box center [536, 346] width 639 height 23
type input "3"
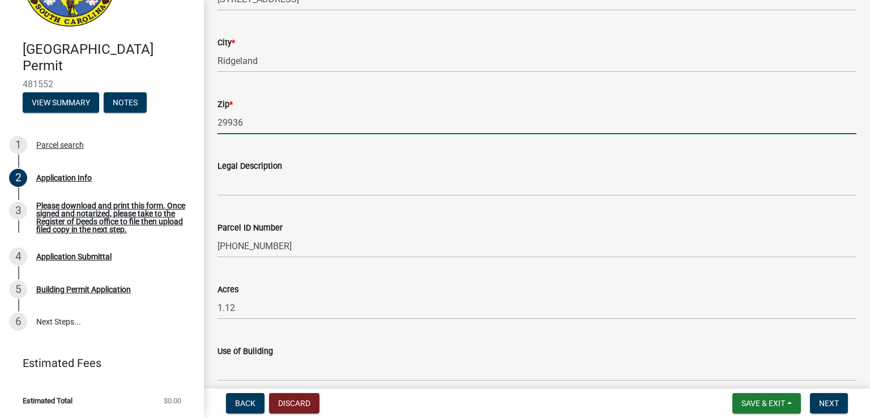
scroll to position [868, 0]
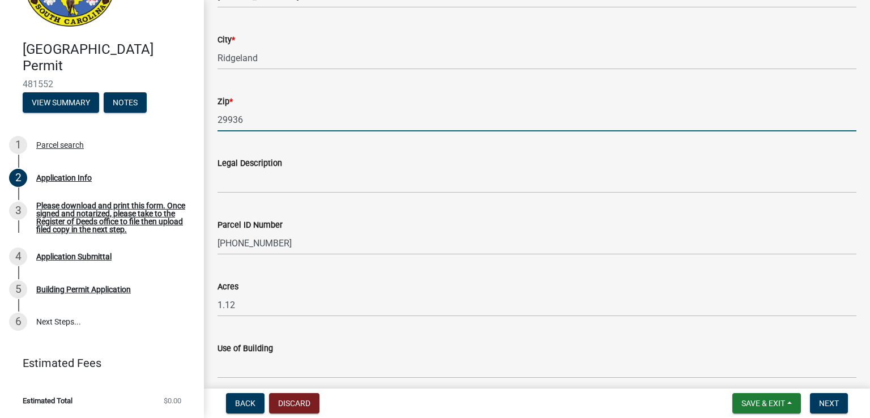
type input "29936"
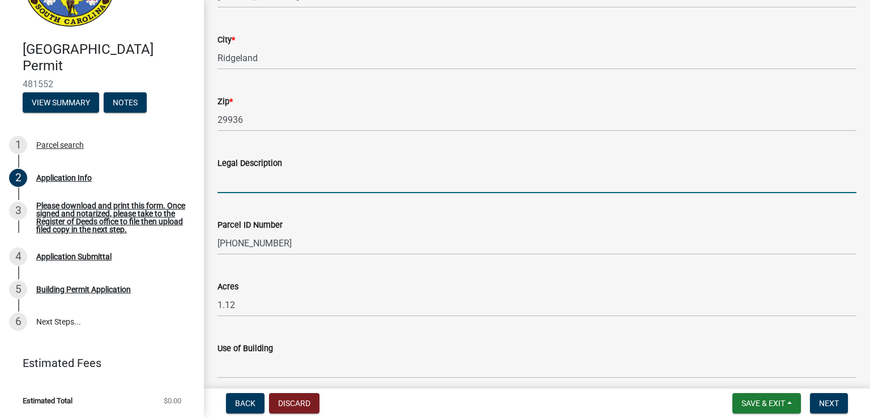
click at [242, 186] on input "Legal Description" at bounding box center [536, 181] width 639 height 23
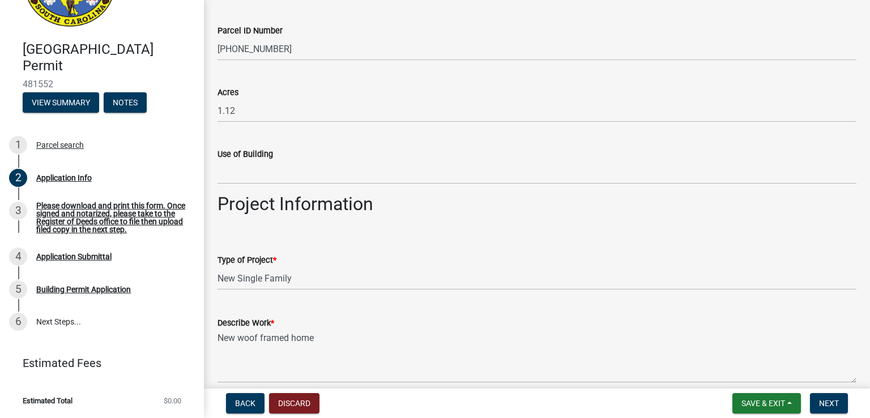
scroll to position [1095, 0]
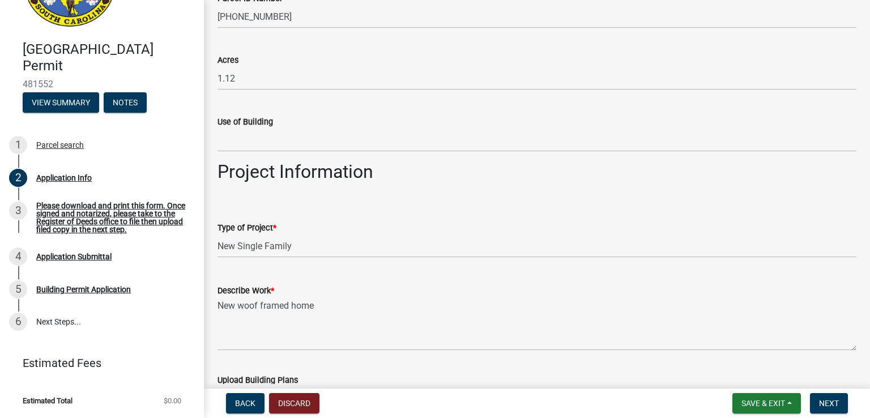
type input "Lot [GEOGRAPHIC_DATA]"
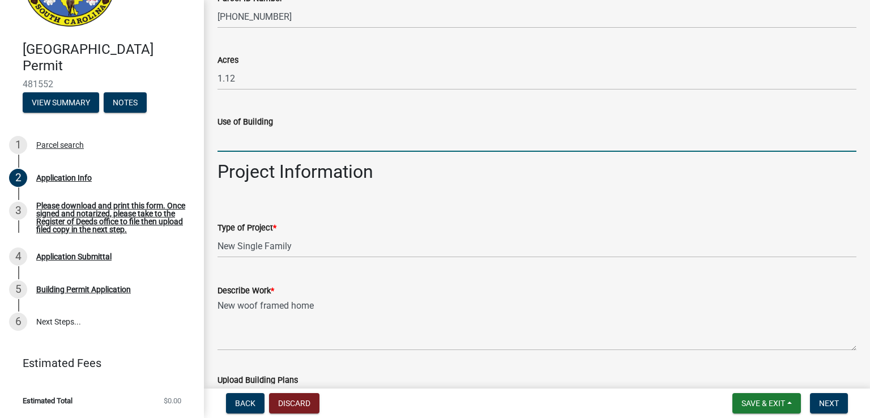
click at [223, 147] on input "Use of Building" at bounding box center [536, 140] width 639 height 23
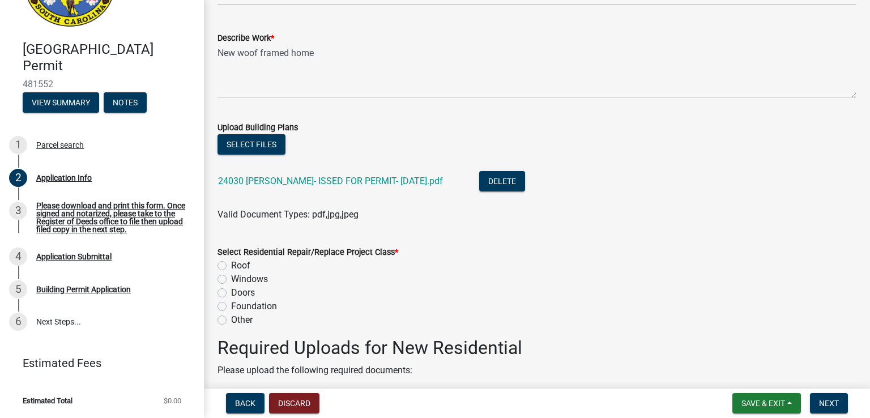
scroll to position [1348, 0]
type input "Primary Residence"
click at [260, 291] on div "Doors" at bounding box center [536, 292] width 639 height 14
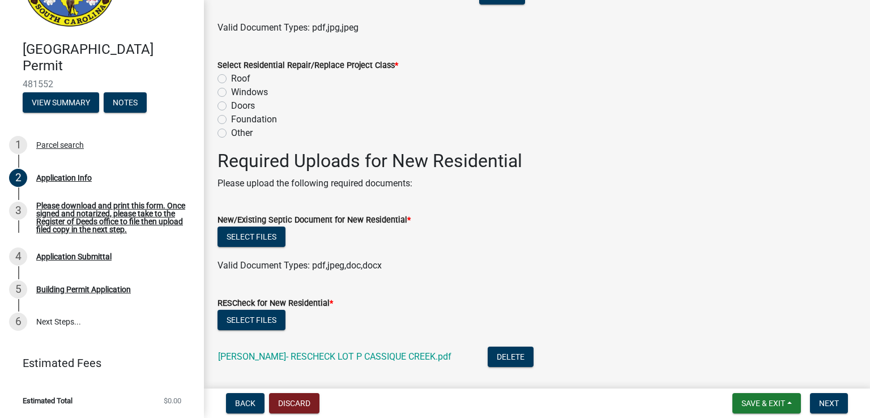
scroll to position [1525, 0]
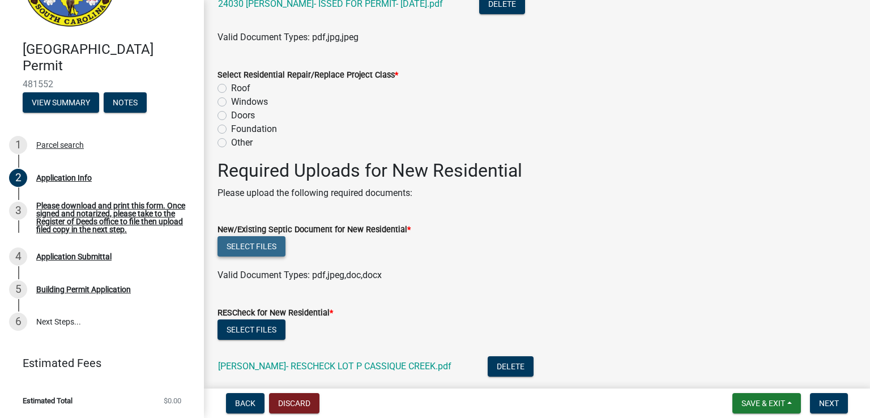
click at [249, 244] on button "Select files" at bounding box center [251, 246] width 68 height 20
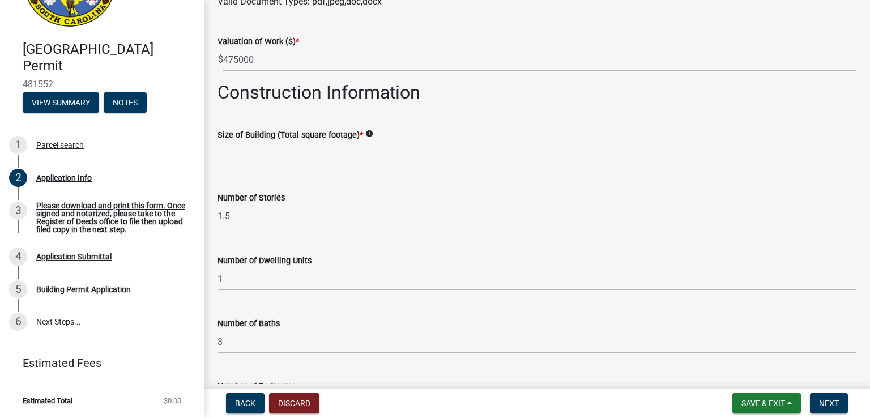
scroll to position [2068, 0]
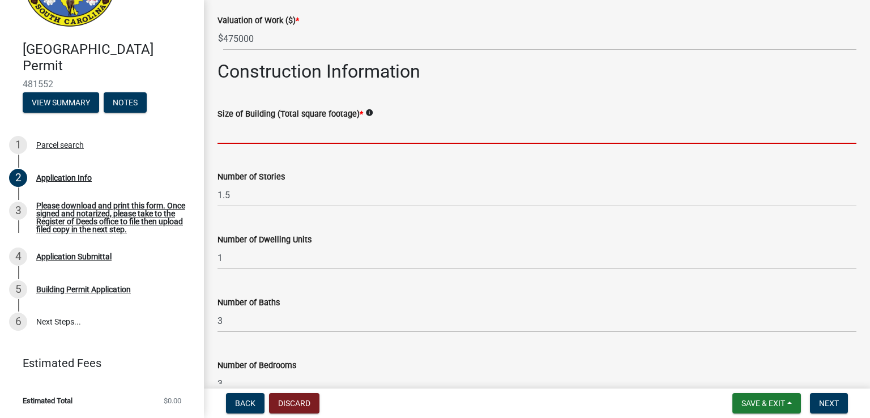
click at [224, 131] on input "text" at bounding box center [536, 132] width 639 height 23
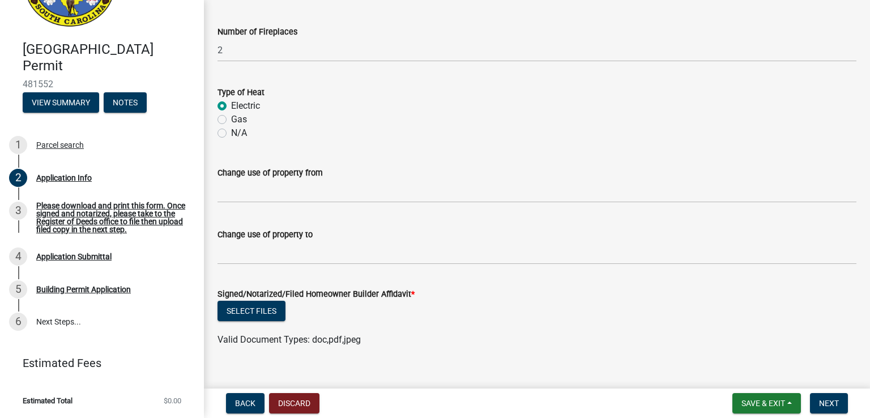
scroll to position [2482, 0]
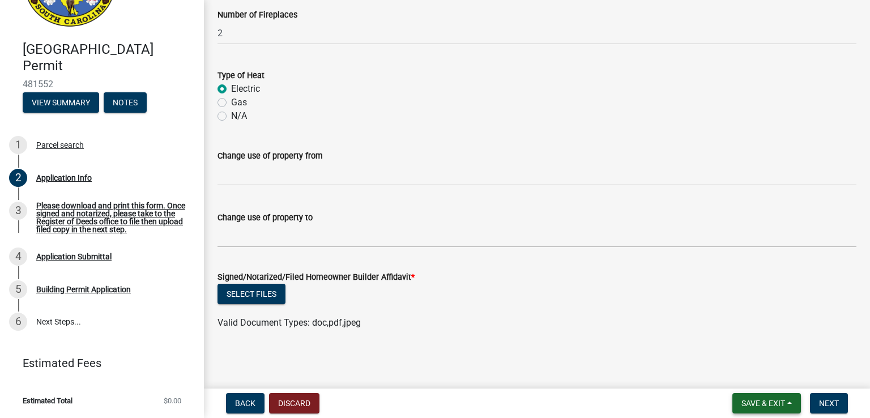
type input "5980"
click at [744, 404] on span "Save & Exit" at bounding box center [763, 403] width 44 height 9
click at [727, 353] on button "Save" at bounding box center [755, 346] width 91 height 27
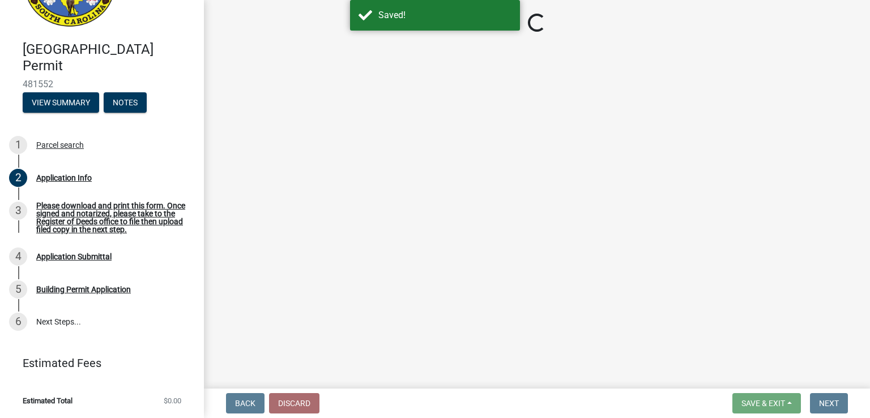
select select "42590599-3c97-479d-b3e9-fbeca9af4fb5"
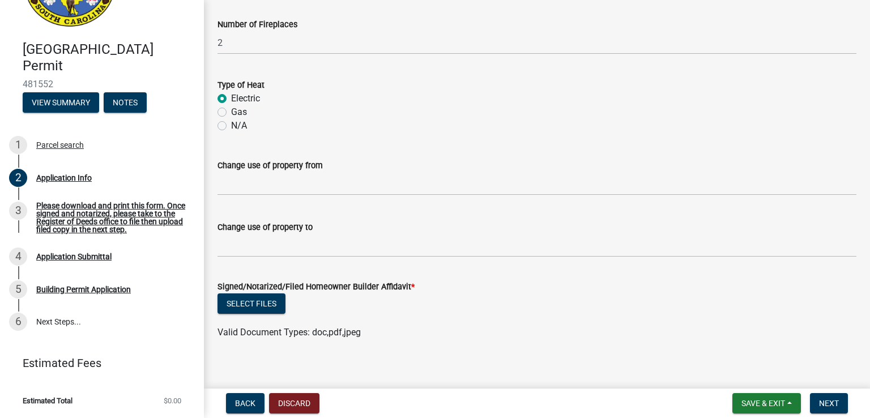
scroll to position [2482, 0]
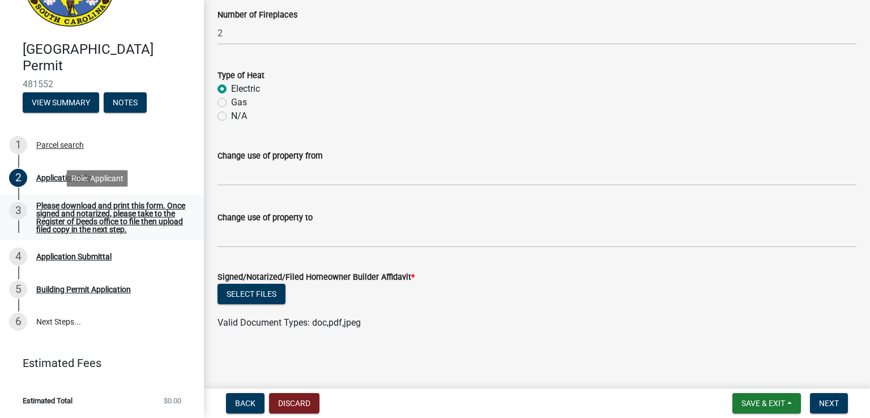
click at [97, 219] on div "Please download and print this form. Once signed and notarized, please take to …" at bounding box center [111, 218] width 150 height 32
click at [829, 401] on span "Next" at bounding box center [829, 403] width 20 height 9
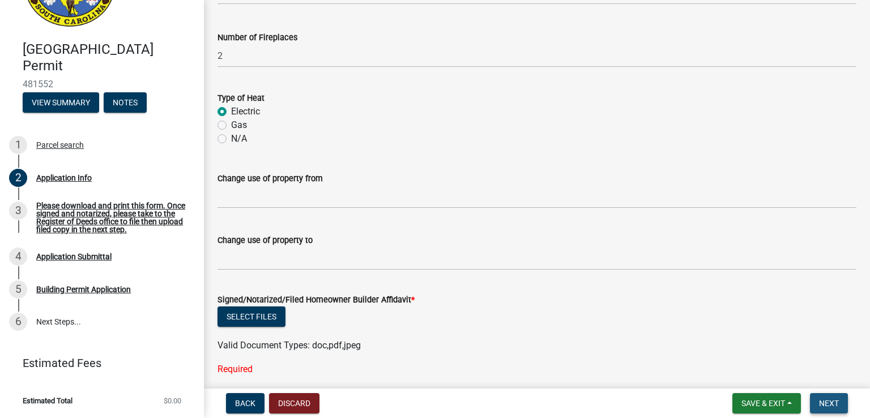
scroll to position [2505, 0]
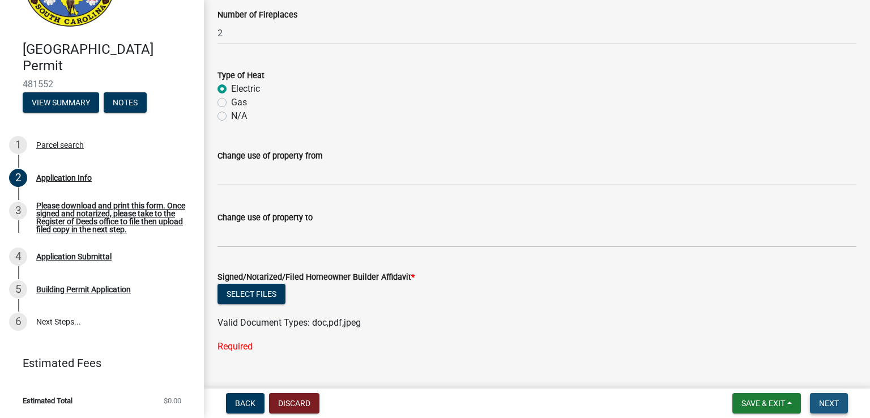
click at [829, 401] on span "Next" at bounding box center [829, 403] width 20 height 9
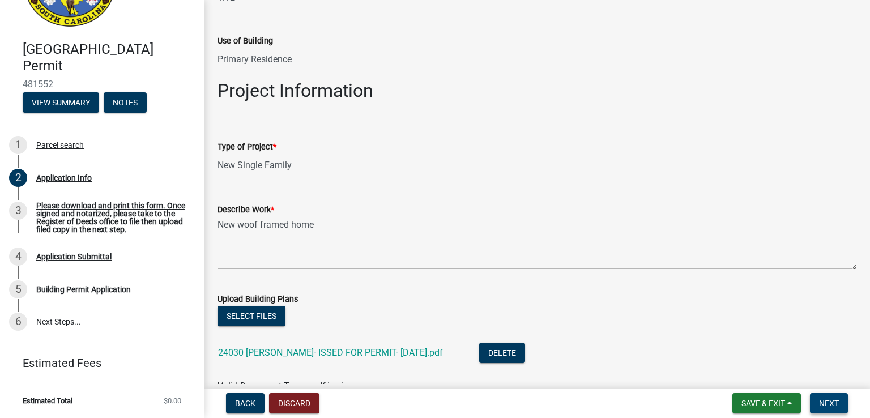
scroll to position [0, 0]
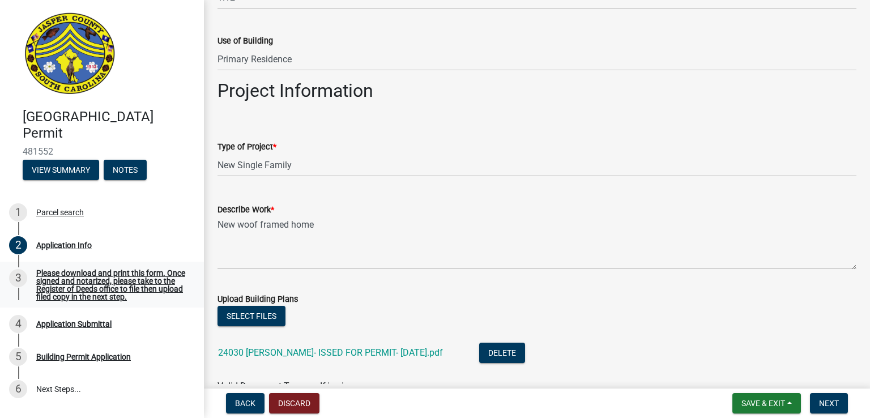
click at [19, 281] on div "3" at bounding box center [18, 278] width 18 height 18
click at [59, 276] on div "Please download and print this form. Once signed and notarized, please take to …" at bounding box center [111, 285] width 150 height 32
click at [56, 282] on div "Please download and print this form. Once signed and notarized, please take to …" at bounding box center [111, 285] width 150 height 32
click at [47, 324] on div "Application Submittal" at bounding box center [73, 324] width 75 height 8
